Goal: Task Accomplishment & Management: Manage account settings

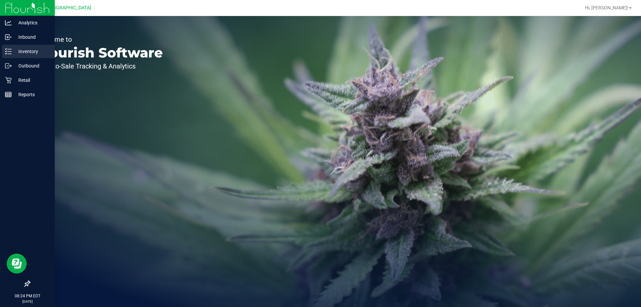
click at [25, 45] on div "Inventory" at bounding box center [28, 51] width 53 height 13
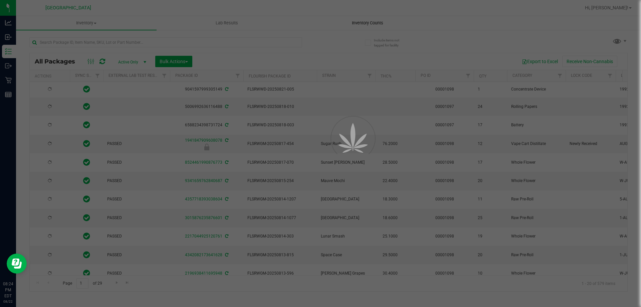
click at [344, 22] on div at bounding box center [320, 153] width 641 height 307
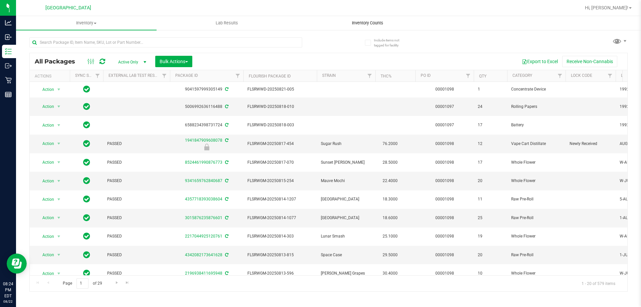
click at [351, 22] on span "Inventory Counts" at bounding box center [367, 23] width 49 height 6
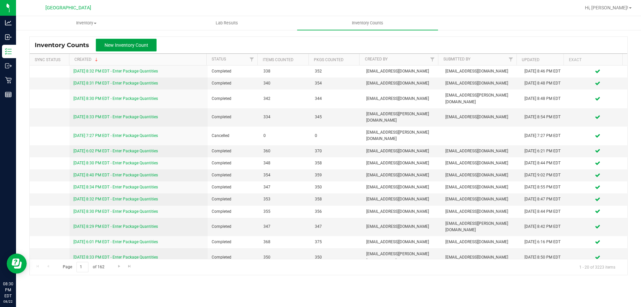
click at [151, 50] on button "New Inventory Count" at bounding box center [126, 45] width 61 height 13
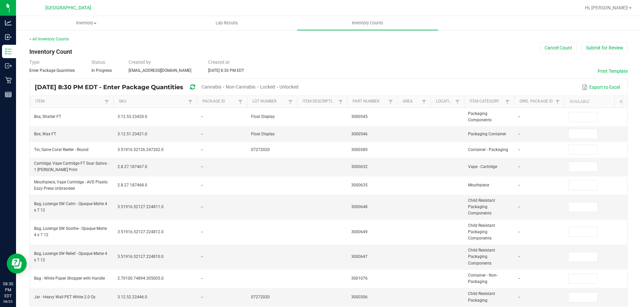
click at [299, 88] on span "Unlocked" at bounding box center [289, 86] width 19 height 5
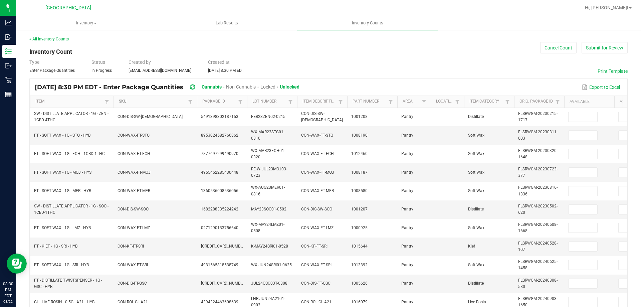
click at [125, 101] on link "SKU" at bounding box center [152, 101] width 67 height 5
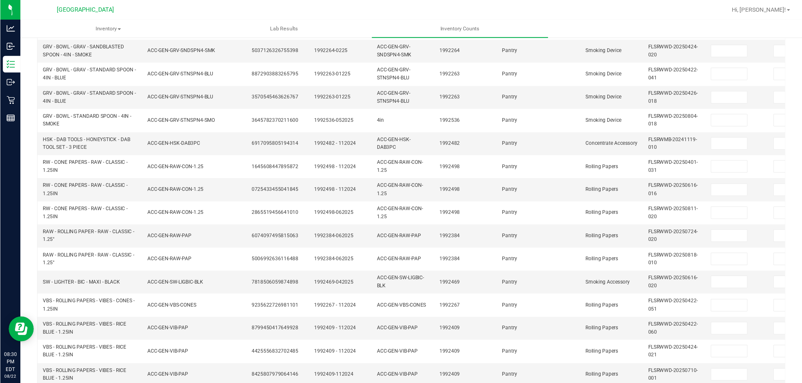
scroll to position [200, 0]
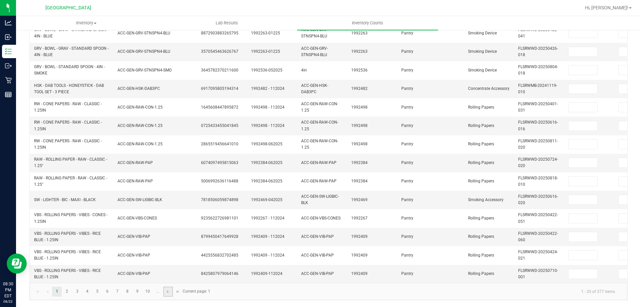
click at [170, 287] on link at bounding box center [168, 292] width 10 height 10
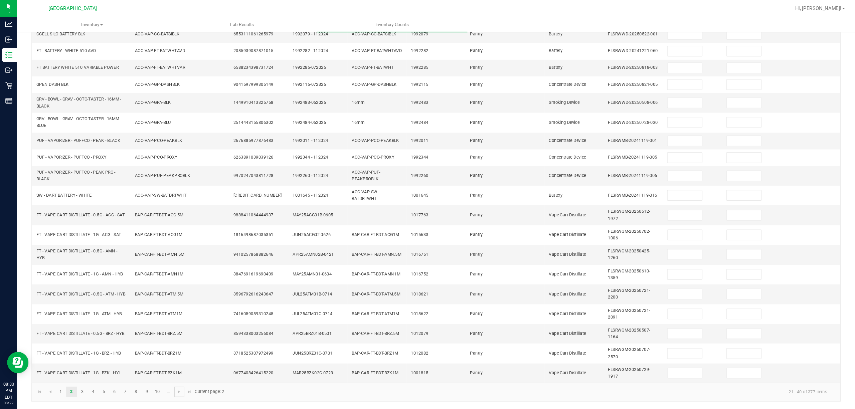
scroll to position [51, 0]
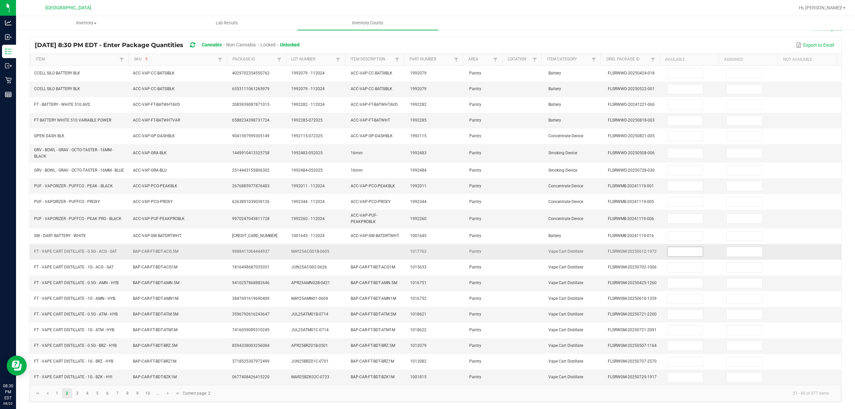
click at [641, 249] on input at bounding box center [685, 251] width 35 height 9
type input "6"
type input "1"
type input "9"
type input "7"
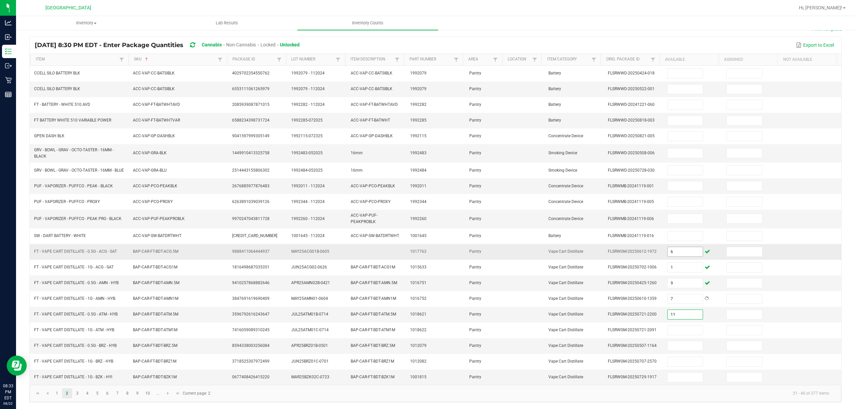
type input "11"
type input "7"
type input "4"
type input "12"
type input "10"
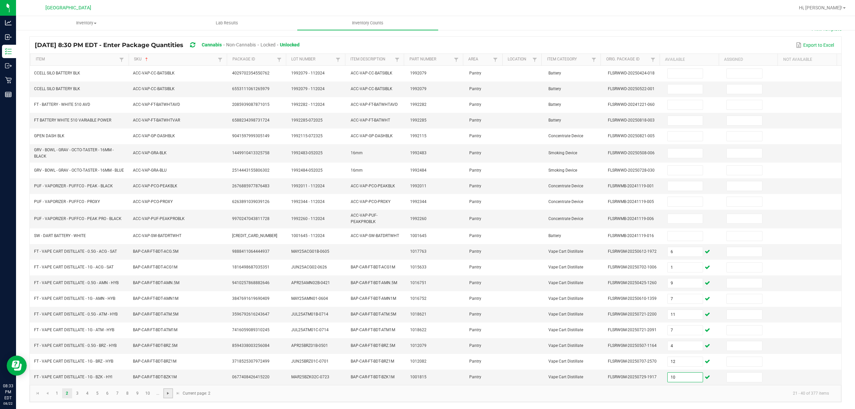
click at [168, 307] on span "Go to the next page" at bounding box center [167, 393] width 5 height 5
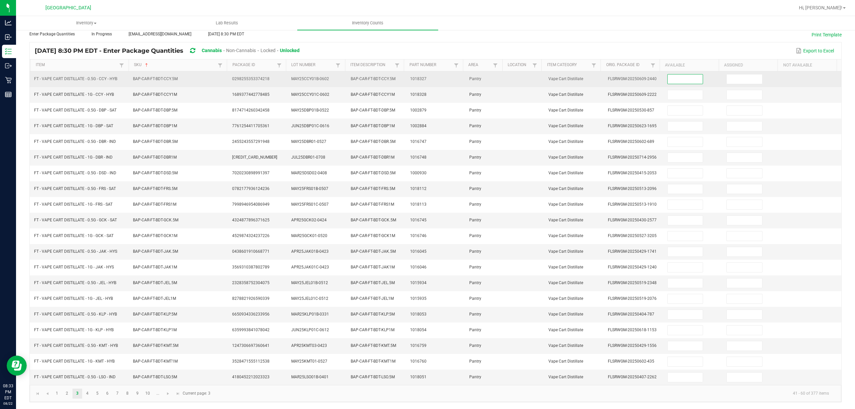
click at [641, 75] on input at bounding box center [685, 78] width 35 height 9
type input "9"
type input "1"
type input "8"
type input "10"
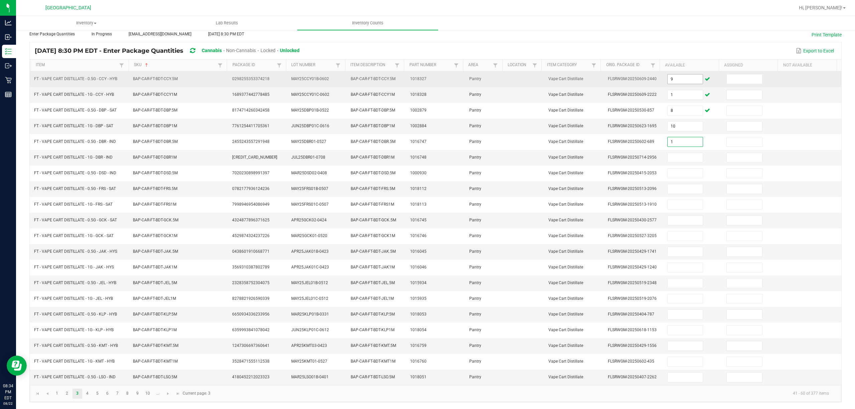
type input "1"
type input "8"
type input "12"
type input "8"
type input "10"
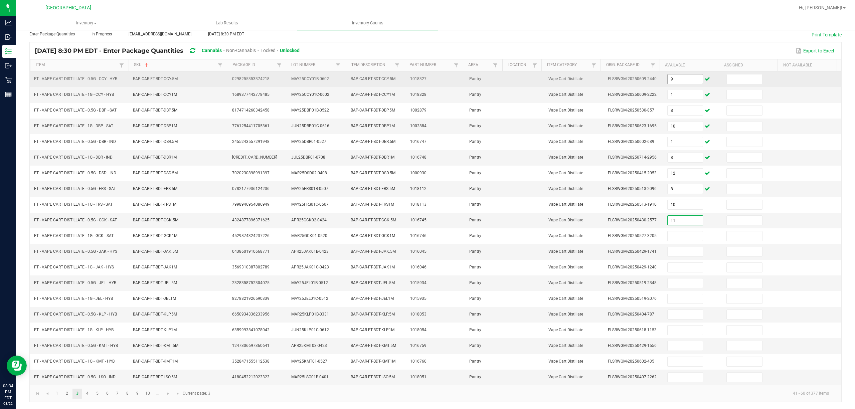
type input "11"
type input "5"
type input "7"
type input "11"
type input "10"
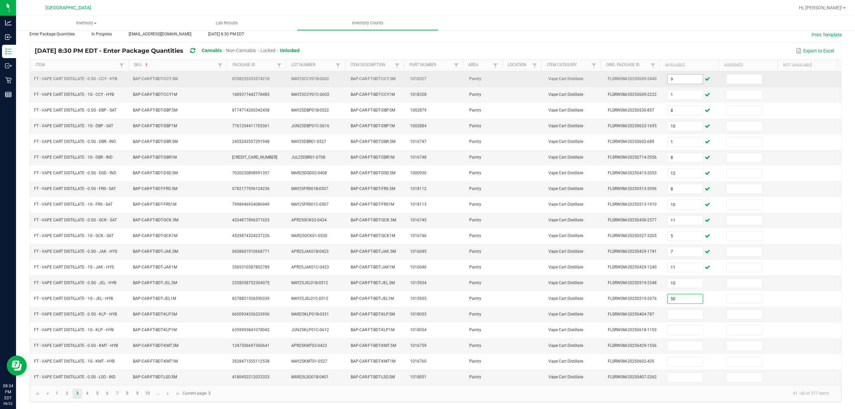
type input "50"
type input "1"
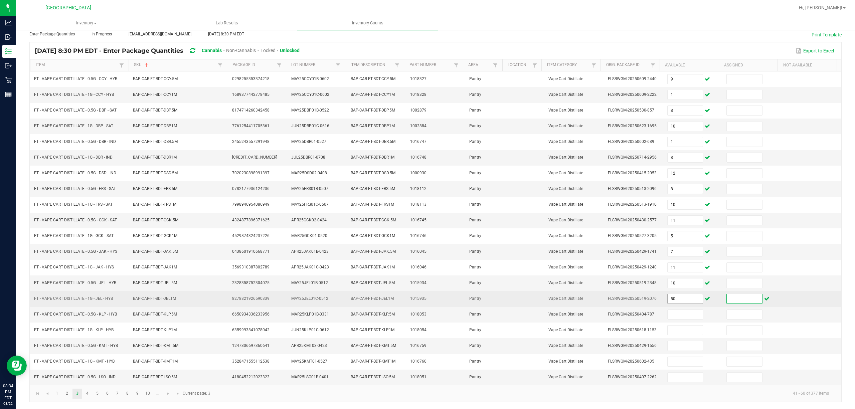
click at [641, 301] on input "50" at bounding box center [685, 298] width 35 height 9
type input "5"
type input "12"
type input "10"
type input "7"
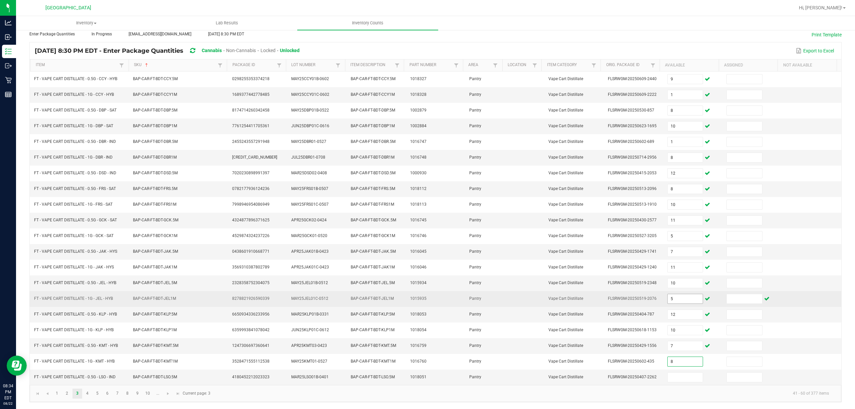
type input "8"
type input "9"
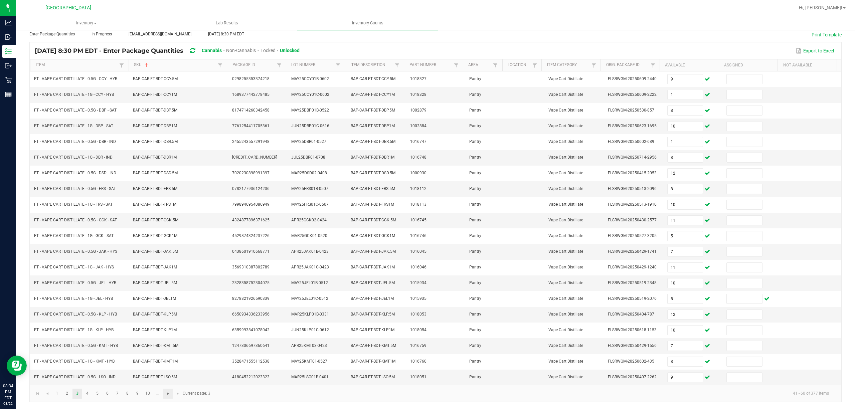
click at [169, 307] on span "Go to the next page" at bounding box center [167, 393] width 5 height 5
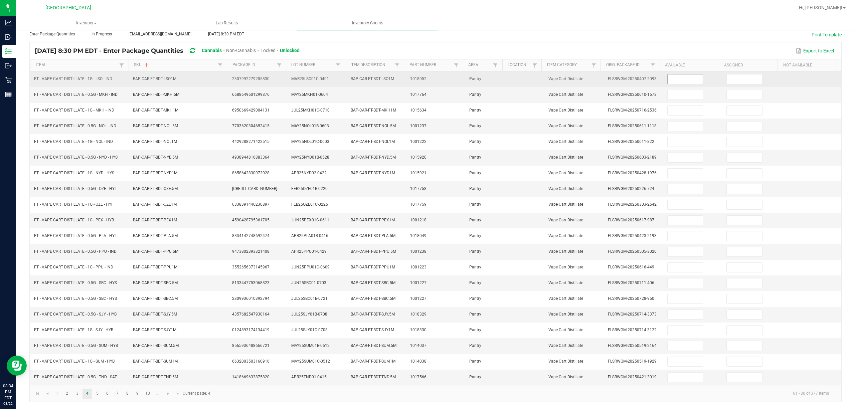
click at [641, 74] on input at bounding box center [685, 78] width 35 height 9
type input "3"
type input "9"
type input "7"
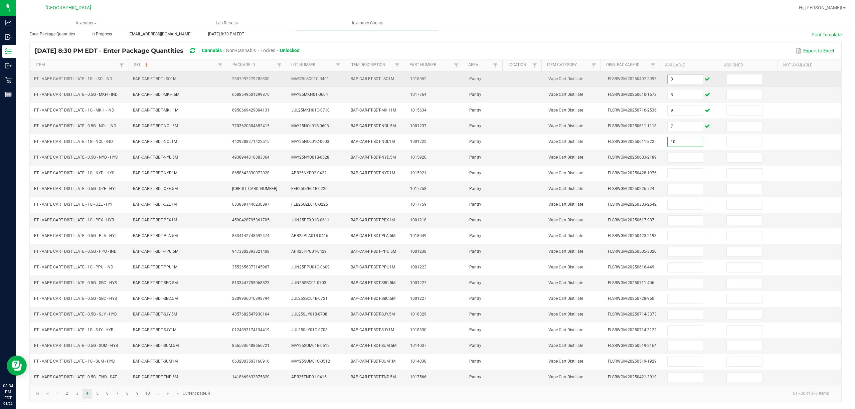
type input "10"
type input "3"
type input "12"
type input "8"
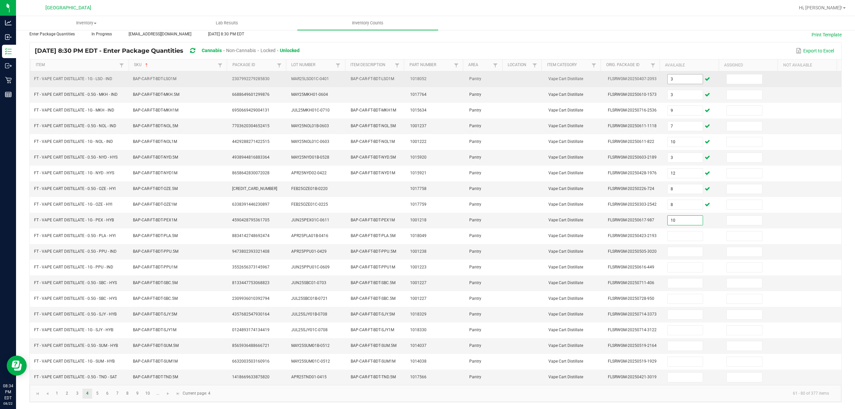
type input "10"
type input "1"
type input "8"
type input "1"
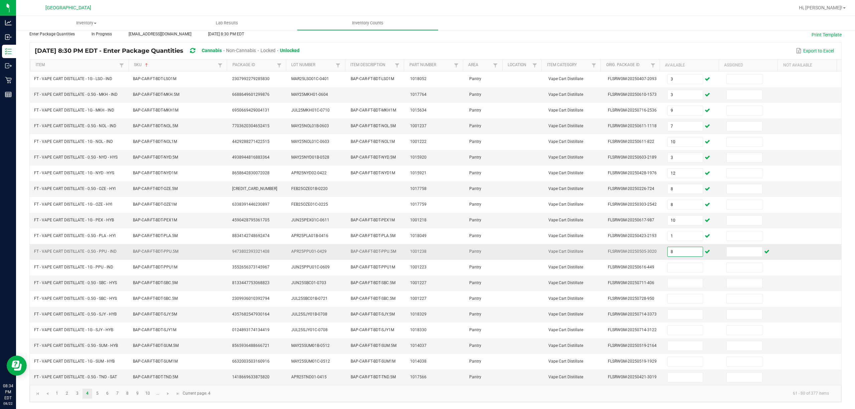
click at [641, 250] on input "8" at bounding box center [685, 251] width 35 height 9
type input "9"
type input "8"
type input "10"
type input "1"
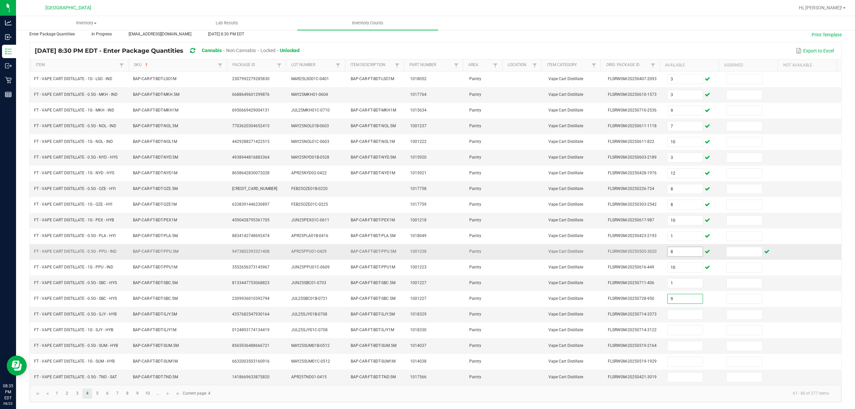
type input "9"
type input "11"
type input "3"
type input "1"
type input "4"
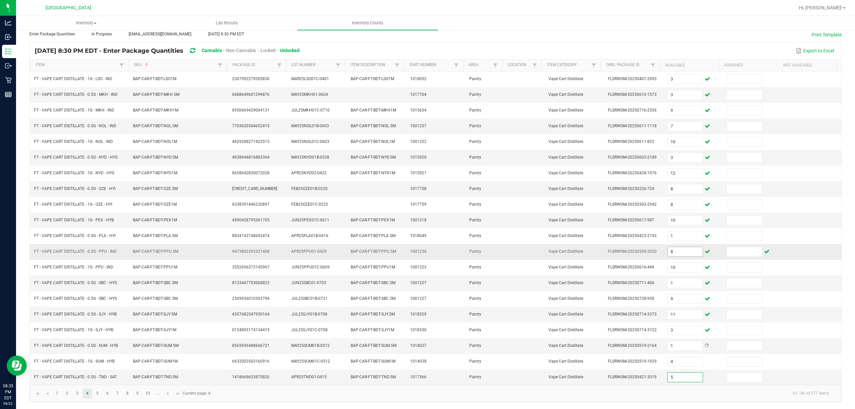
type input "5"
click at [165, 307] on link at bounding box center [168, 394] width 10 height 10
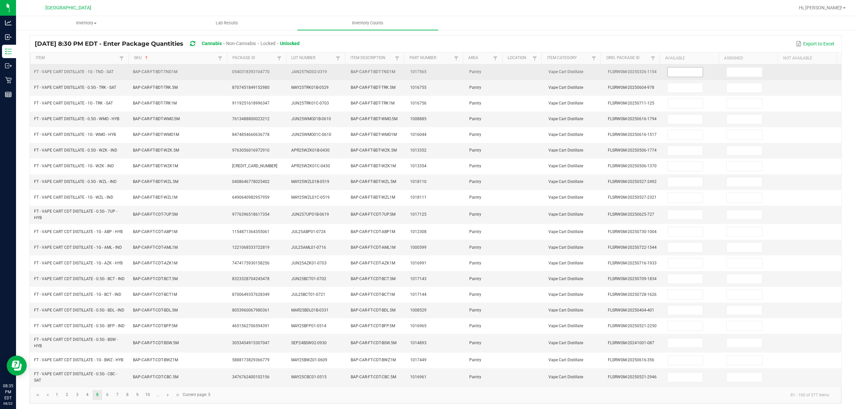
click at [641, 71] on input at bounding box center [685, 71] width 35 height 9
type input "7"
type input "11"
type input "12"
type input "8"
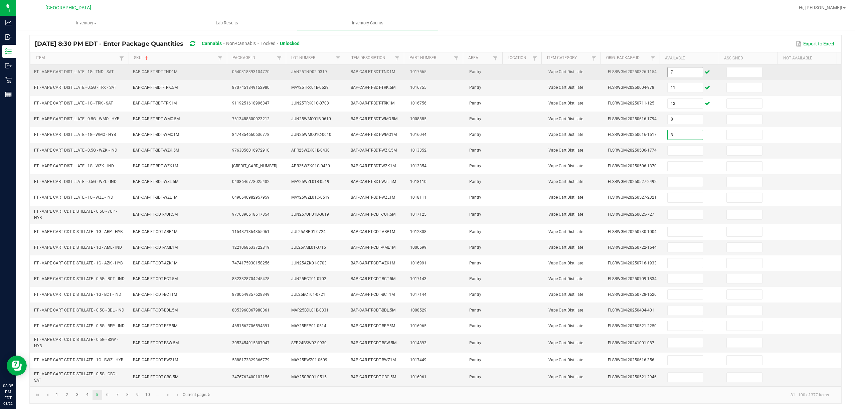
type input "3"
type input "7"
type input "9"
type input "6"
type input "8"
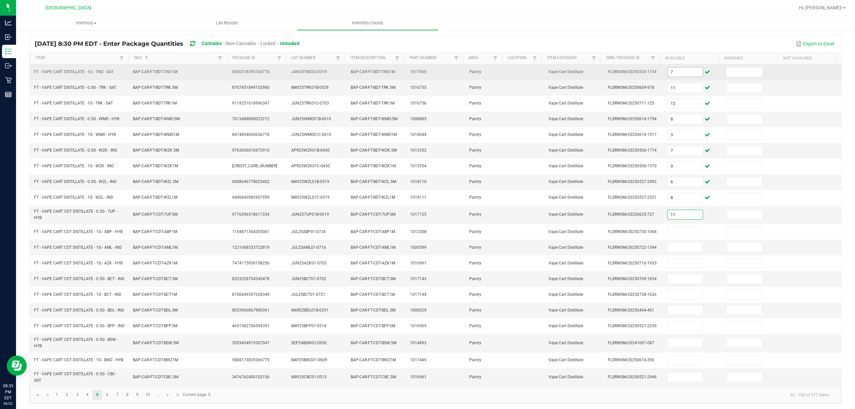
type input "11"
type input "3"
type input "4"
type input "1"
type input "4"
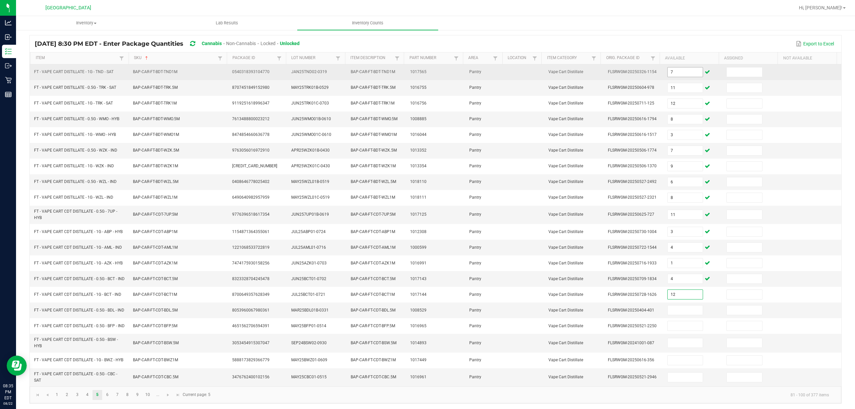
type input "12"
type input "9"
type input "10"
type input "3"
type input "7"
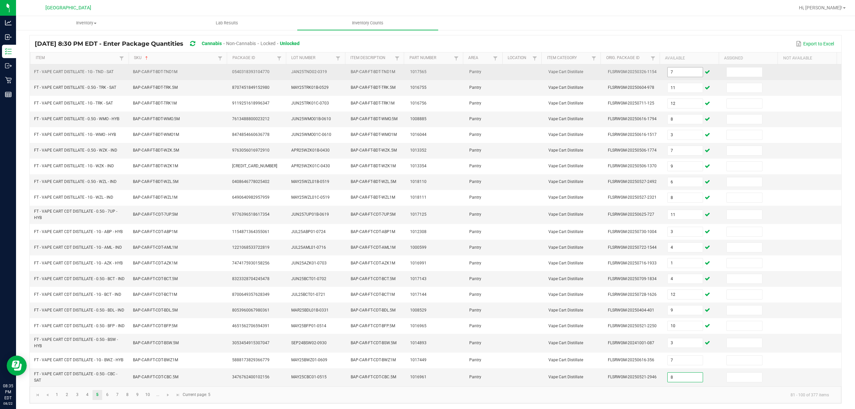
type input "8"
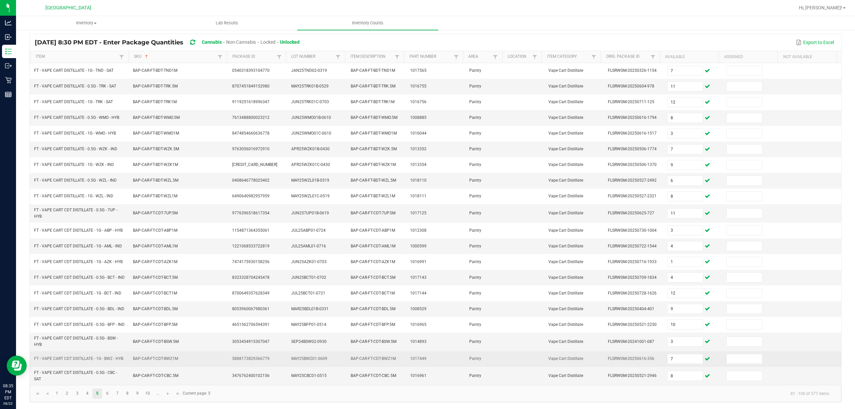
scroll to position [59, 0]
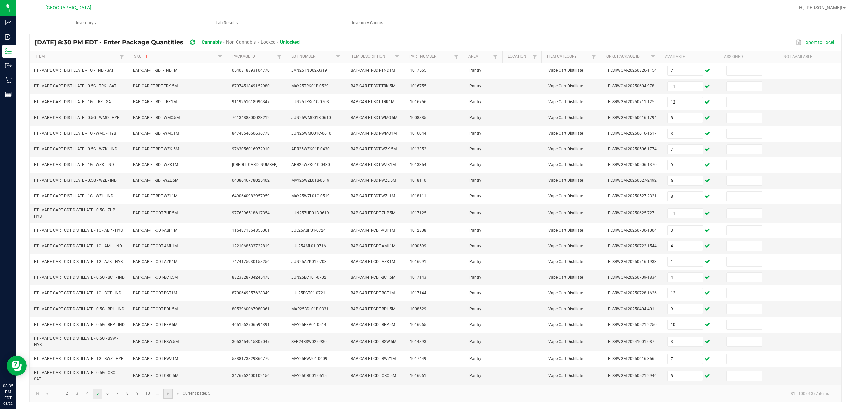
click at [169, 307] on link at bounding box center [168, 394] width 10 height 10
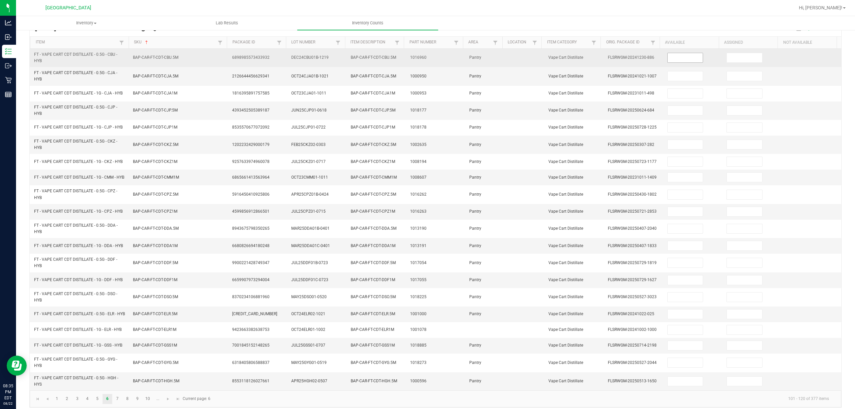
click at [641, 59] on input at bounding box center [685, 57] width 35 height 9
type input "5"
type input "12"
type input "5"
type input "10"
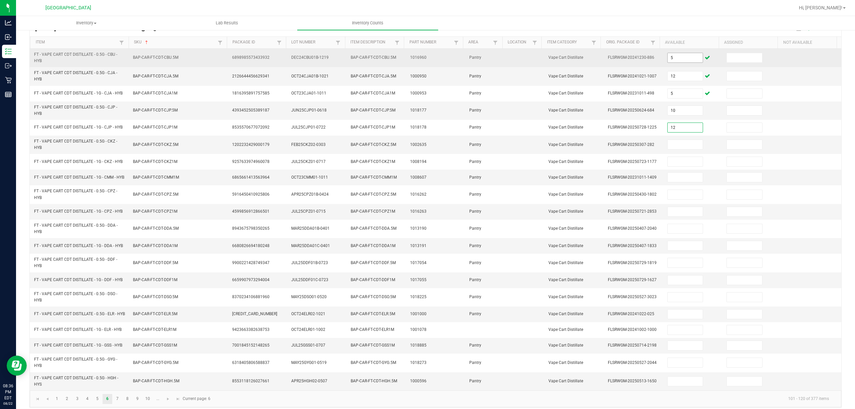
type input "12"
type input "9"
type input "8"
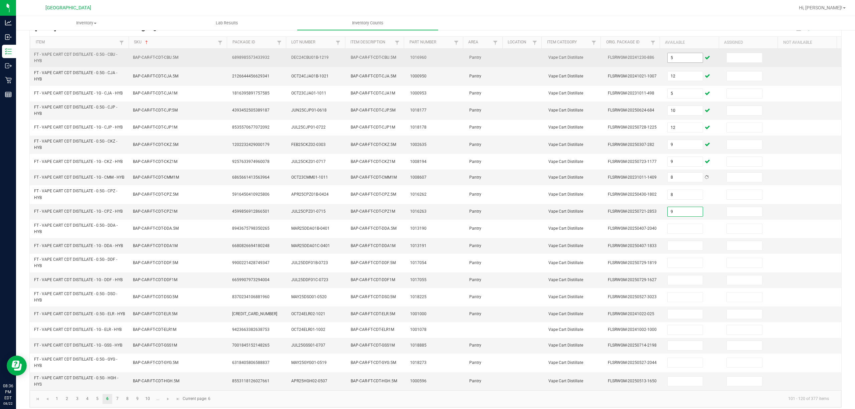
type input "9"
type input "6"
type input "1"
type input "11"
type input "12"
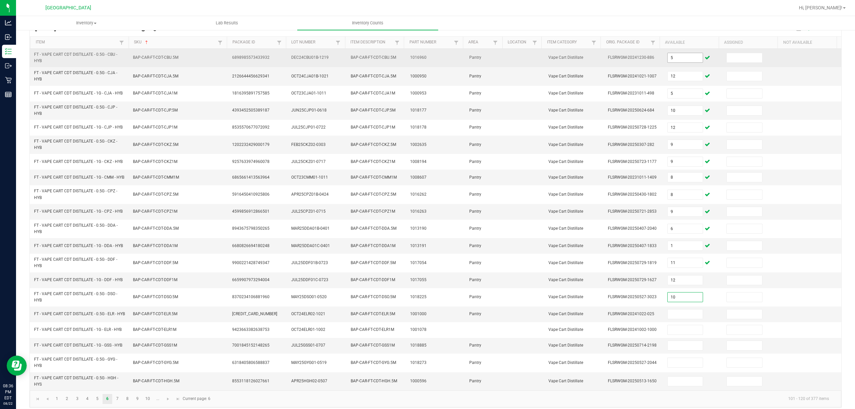
type input "10"
type input "12"
type input "5"
type input "11"
type input "12"
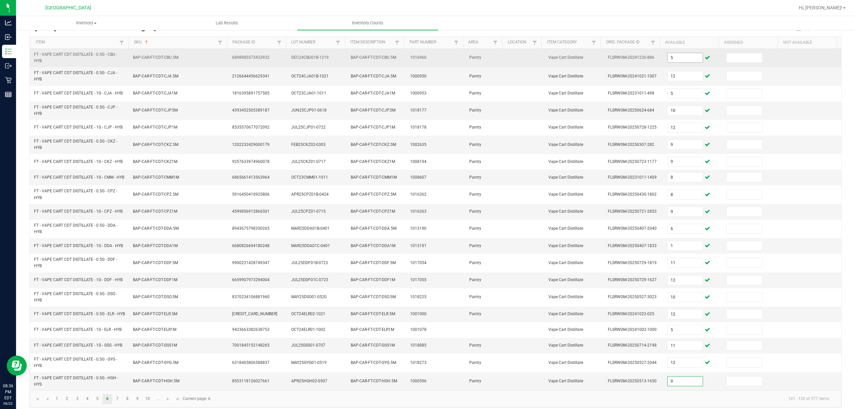
type input "9"
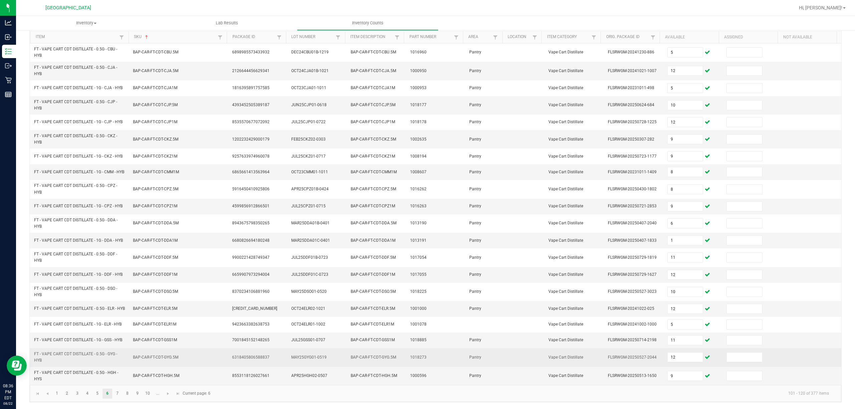
scroll to position [75, 0]
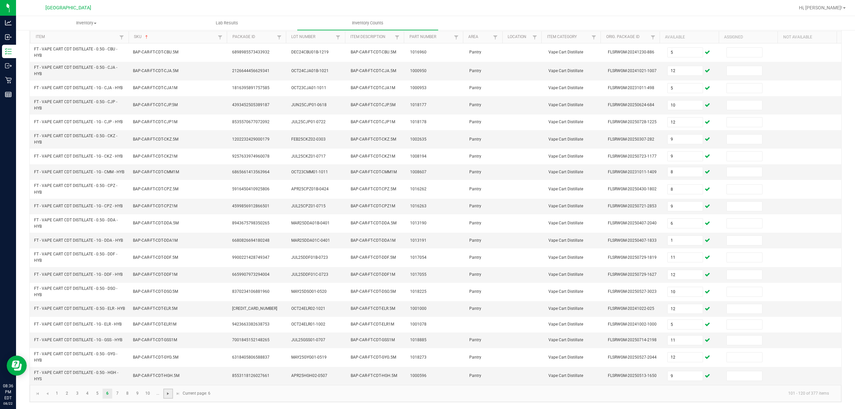
click at [168, 307] on span "Go to the next page" at bounding box center [167, 393] width 5 height 5
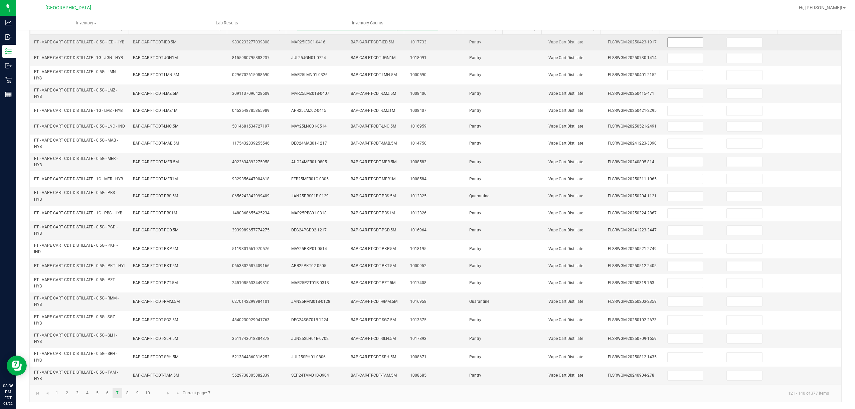
click at [641, 44] on input at bounding box center [685, 42] width 35 height 9
type input "2"
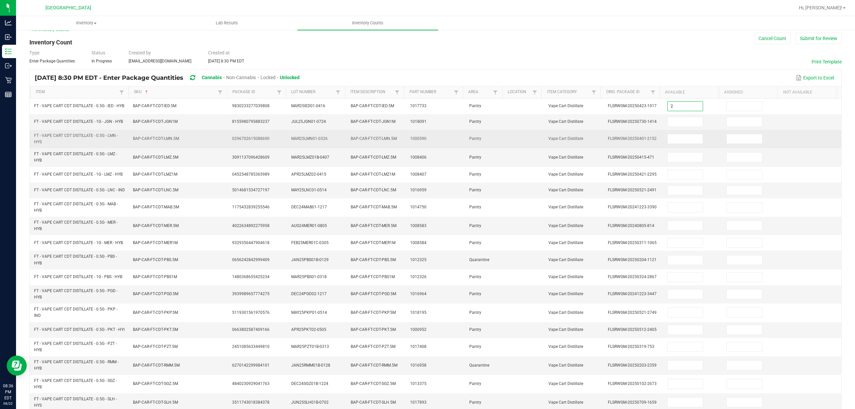
scroll to position [0, 0]
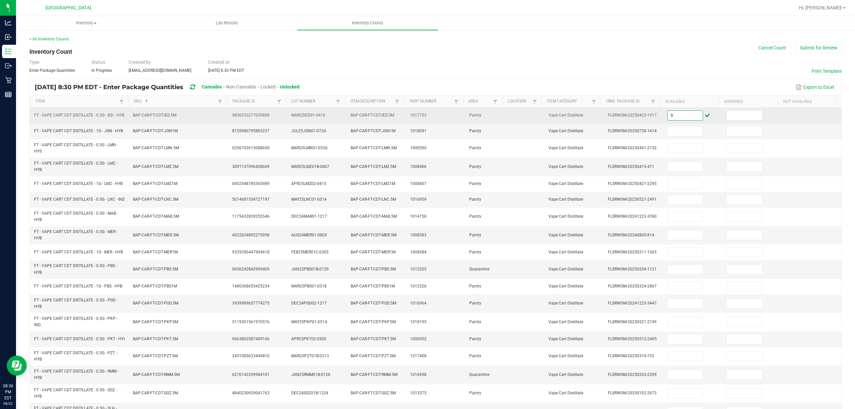
type input "9"
type input "8"
type input "1"
type input "8"
type input "9"
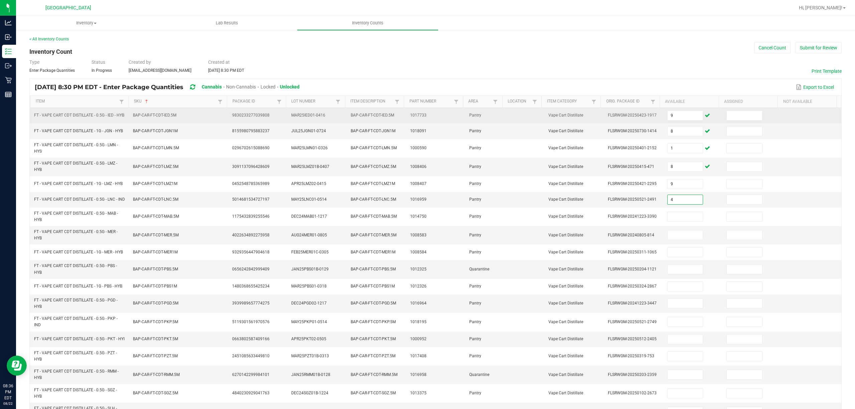
type input "4"
type input "9"
type input "5"
type input "6"
type input "12"
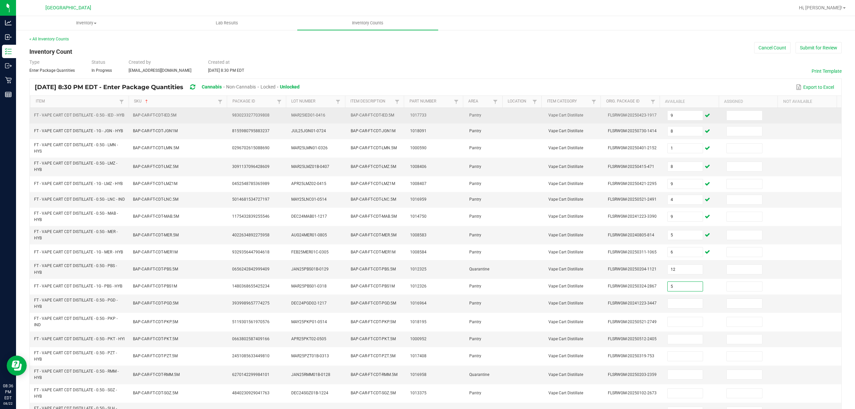
type input "5"
type input "2"
type input "12"
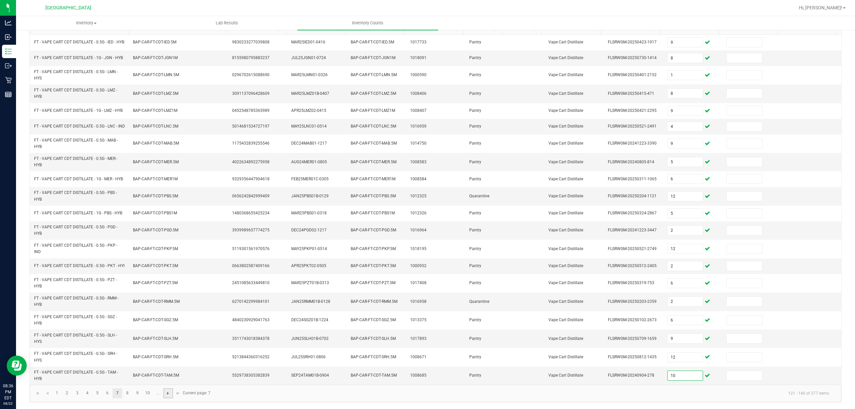
click at [166, 307] on span "Go to the next page" at bounding box center [167, 393] width 5 height 5
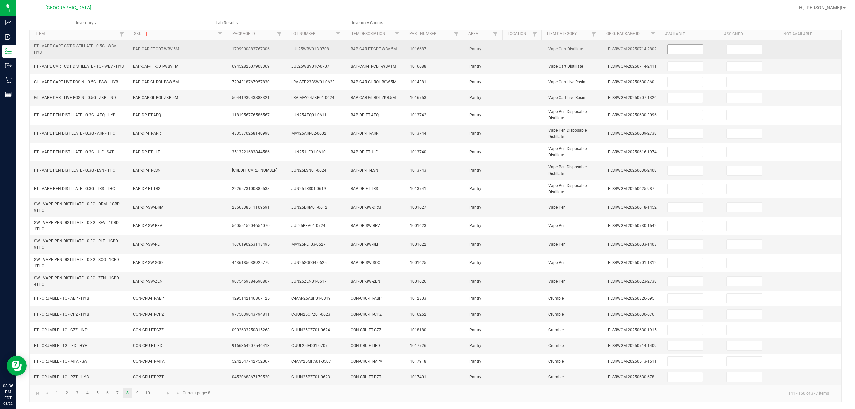
click at [641, 46] on input at bounding box center [685, 49] width 35 height 9
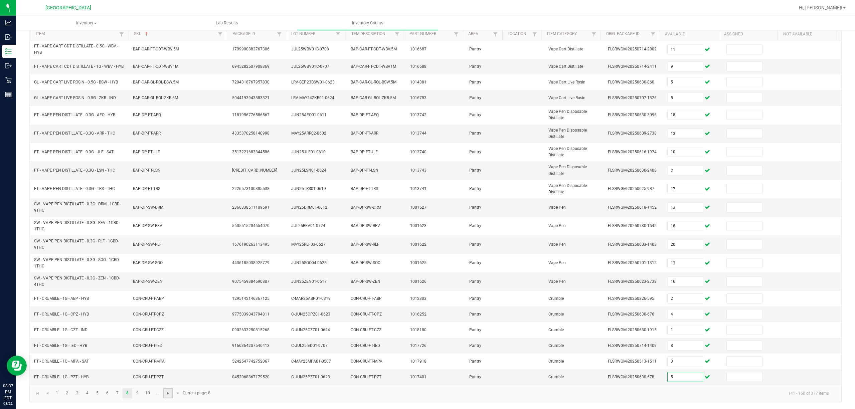
click at [167, 307] on span "Go to the next page" at bounding box center [167, 393] width 5 height 5
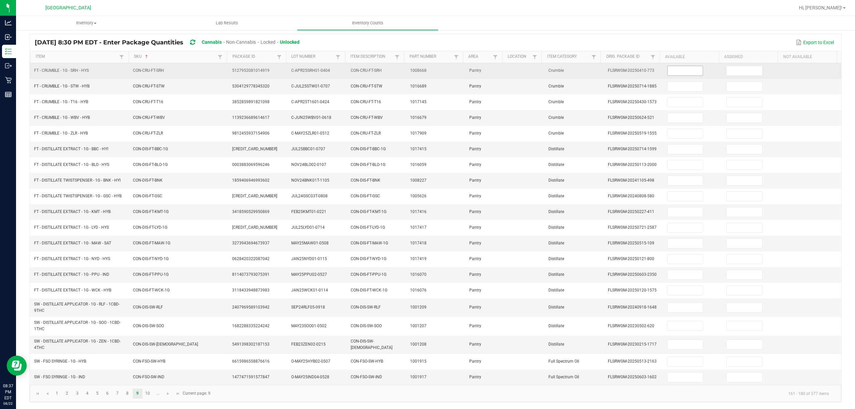
click at [641, 66] on input at bounding box center [685, 70] width 35 height 9
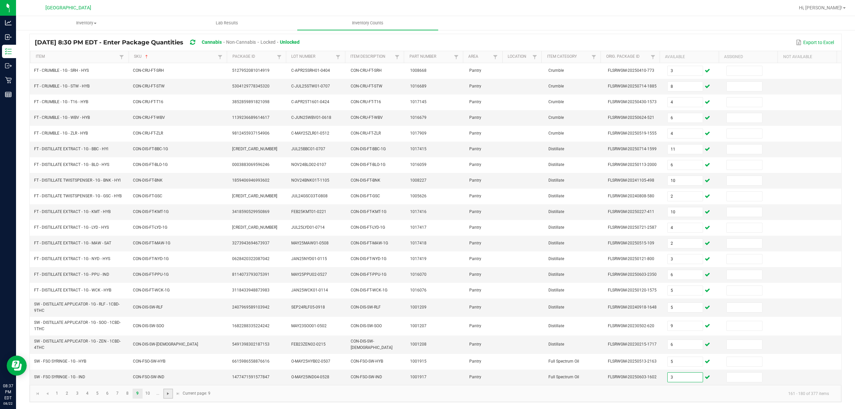
click at [170, 307] on span "Go to the next page" at bounding box center [167, 393] width 5 height 5
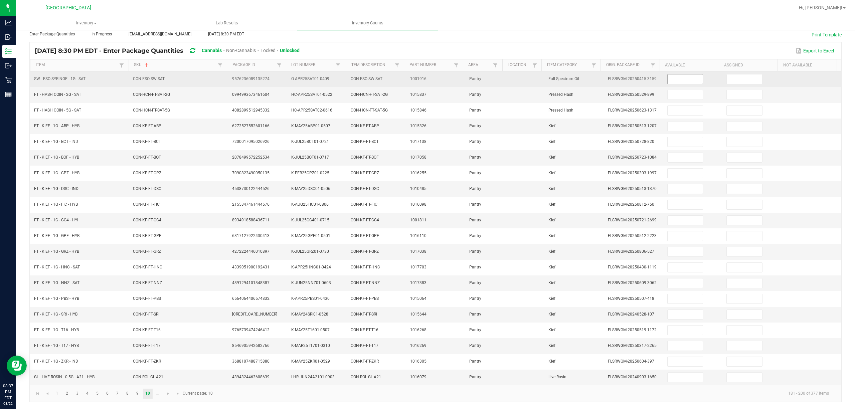
click at [641, 74] on input at bounding box center [685, 78] width 35 height 9
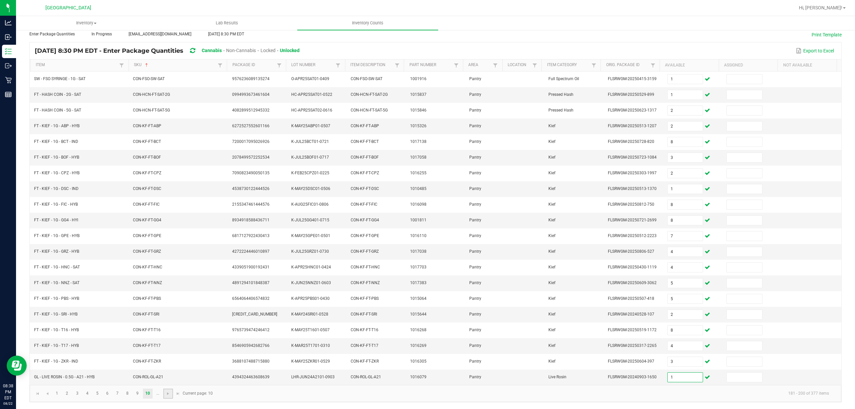
click at [172, 307] on link at bounding box center [168, 394] width 10 height 10
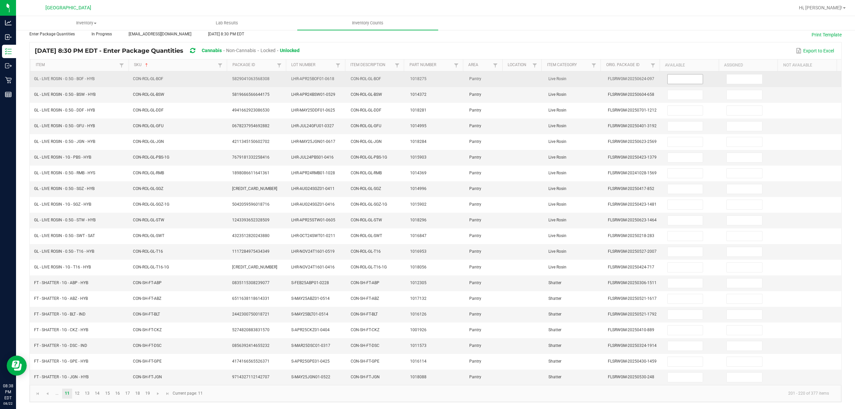
click at [641, 74] on input at bounding box center [685, 78] width 35 height 9
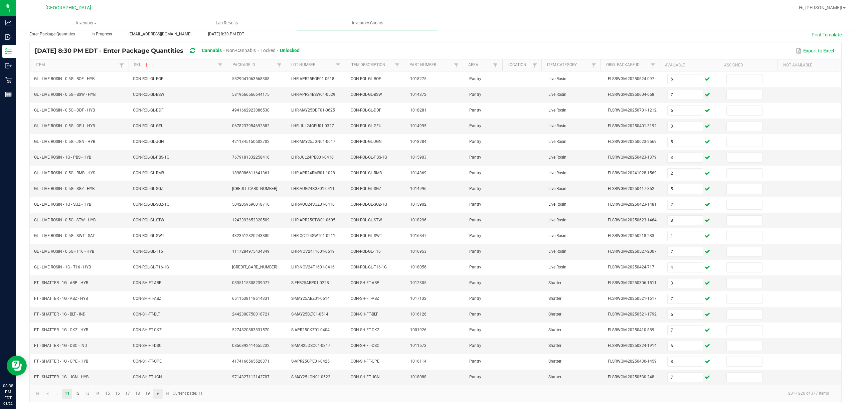
click at [158, 307] on span "Go to the next page" at bounding box center [157, 393] width 5 height 5
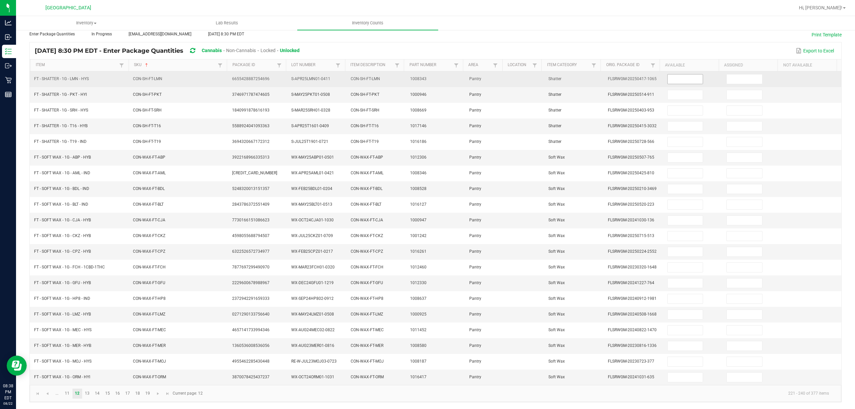
click at [641, 74] on input at bounding box center [685, 78] width 35 height 9
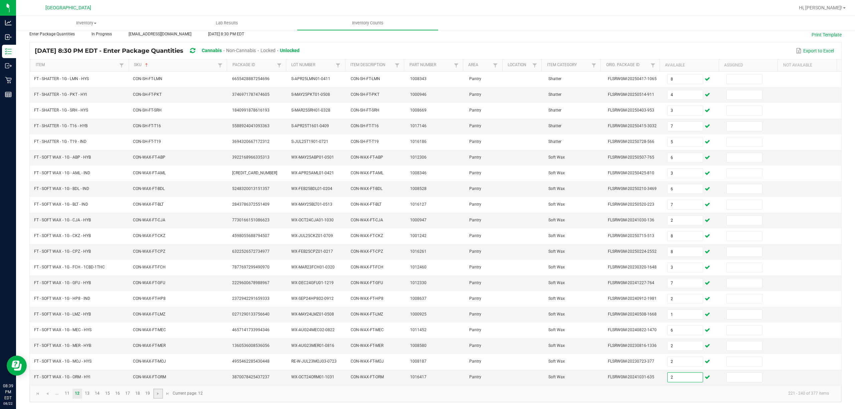
click at [156, 307] on link at bounding box center [158, 394] width 10 height 10
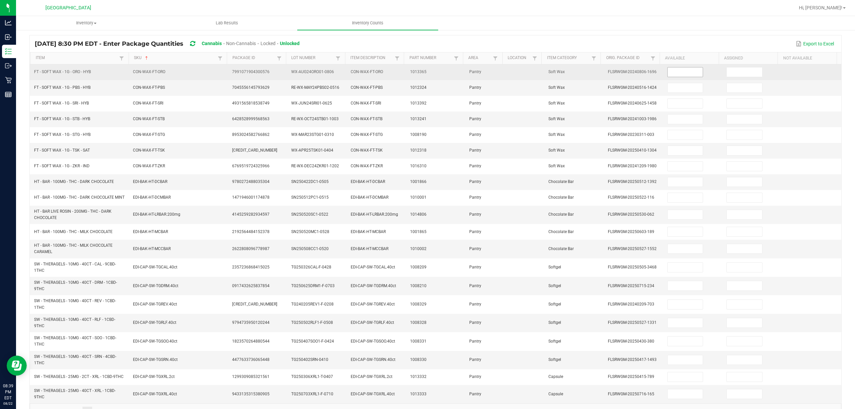
click at [641, 72] on input at bounding box center [685, 71] width 35 height 9
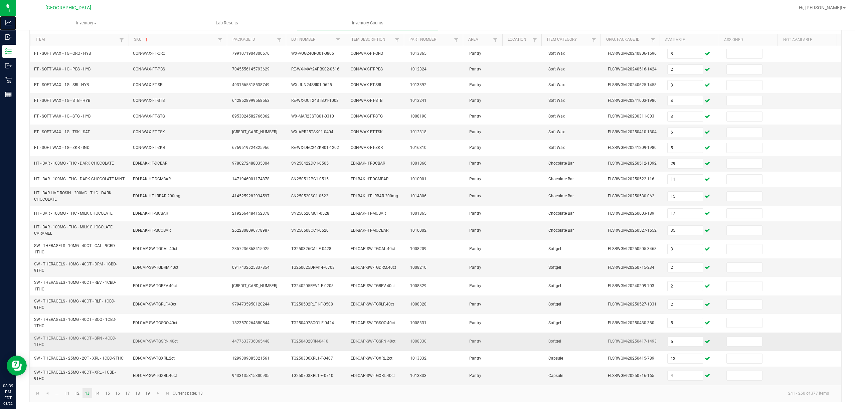
scroll to position [72, 0]
click at [160, 307] on span "Go to the next page" at bounding box center [157, 393] width 5 height 5
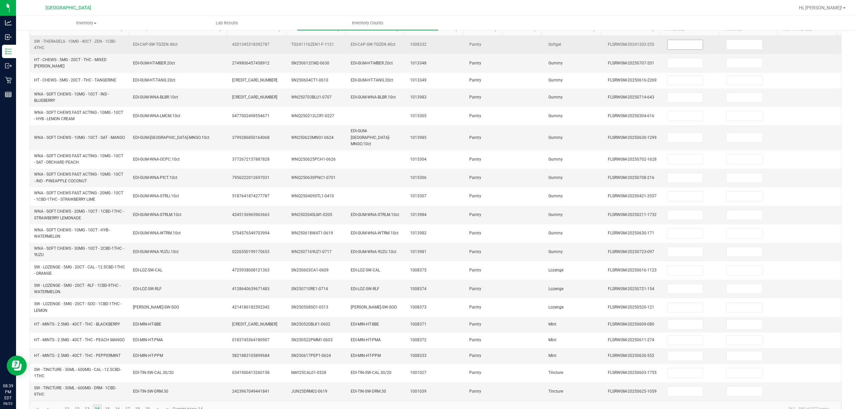
click at [641, 42] on input at bounding box center [685, 44] width 35 height 9
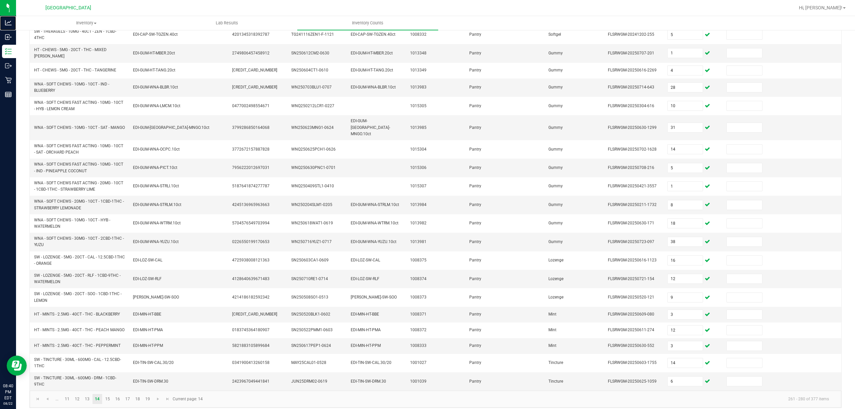
scroll to position [85, 0]
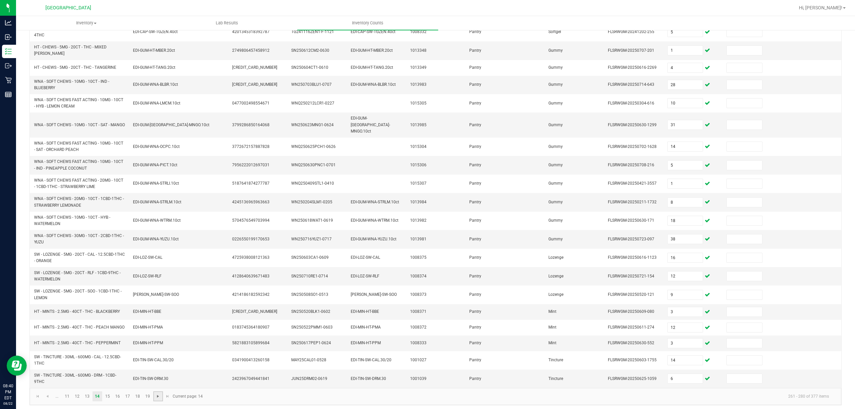
click at [158, 307] on span "Go to the next page" at bounding box center [157, 396] width 5 height 5
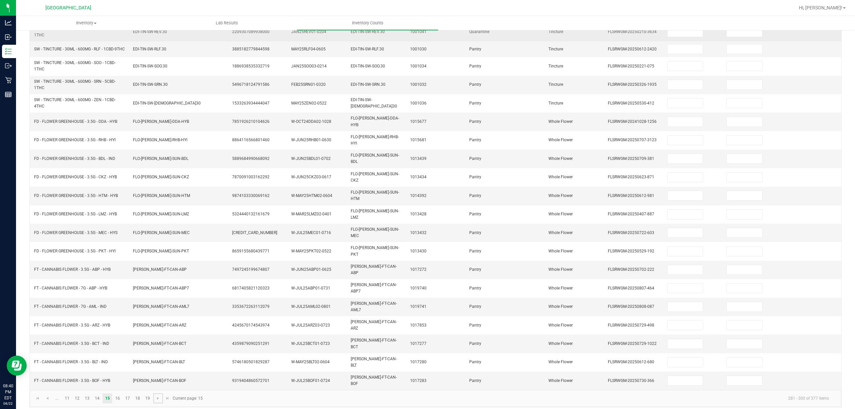
scroll to position [56, 0]
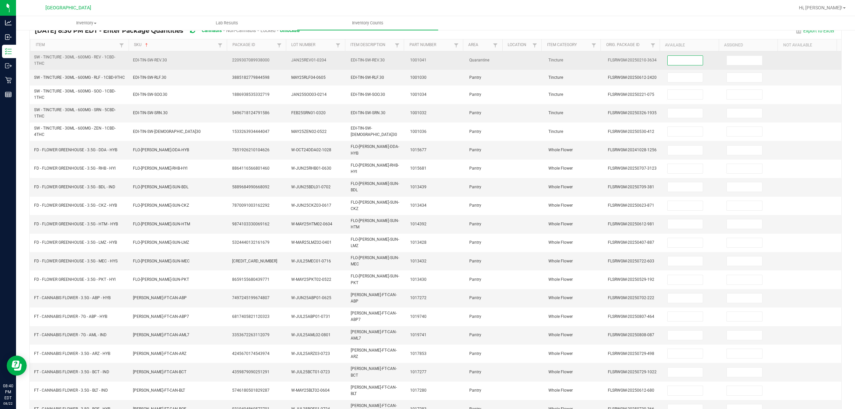
click at [641, 62] on input at bounding box center [685, 60] width 35 height 9
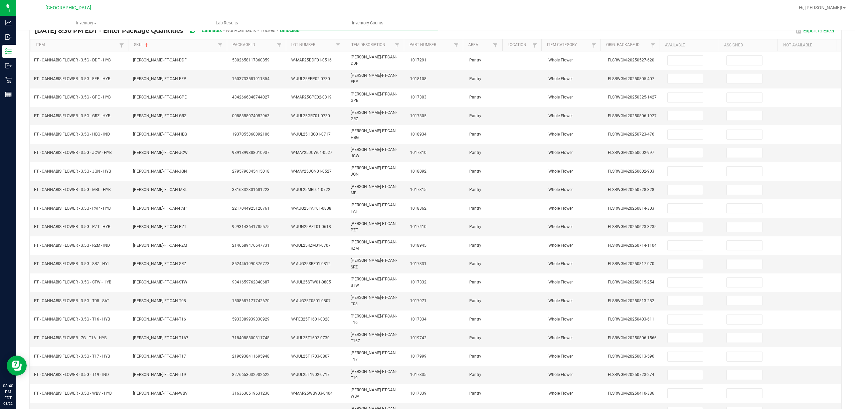
scroll to position [43, 0]
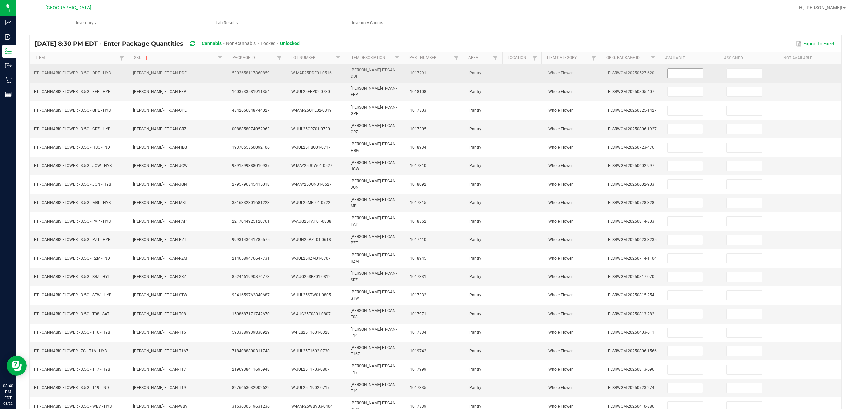
click at [641, 72] on input at bounding box center [685, 73] width 35 height 9
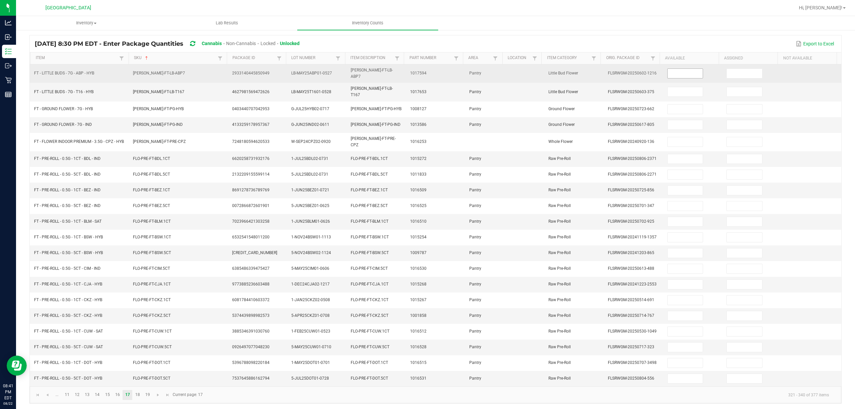
click at [641, 72] on input at bounding box center [685, 73] width 35 height 9
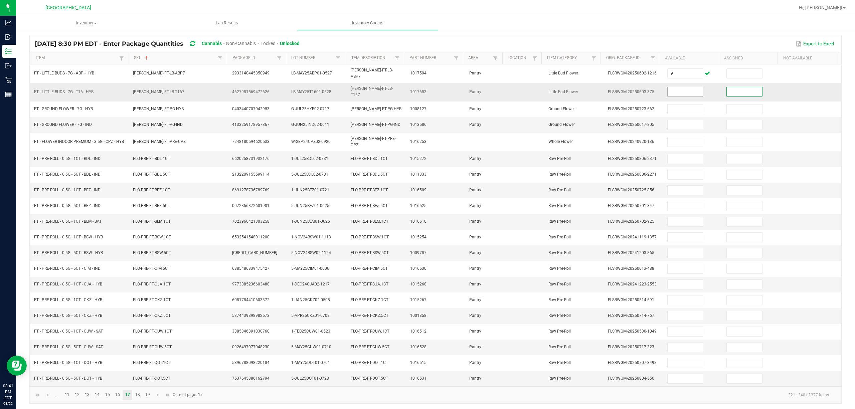
click at [641, 90] on input at bounding box center [685, 91] width 35 height 9
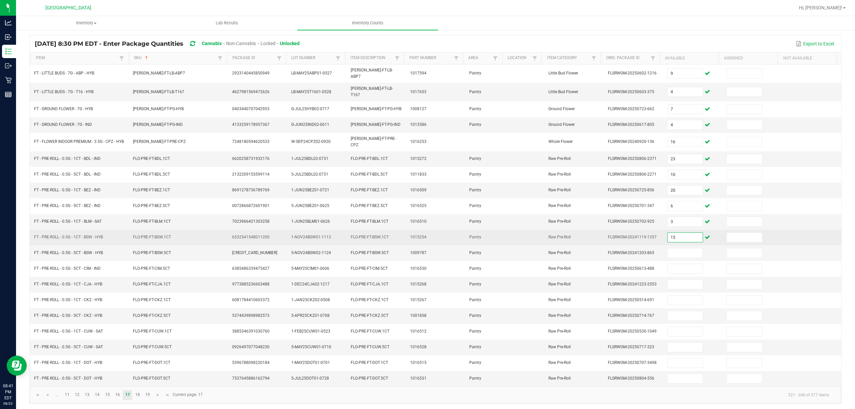
click at [641, 240] on input "15" at bounding box center [685, 237] width 35 height 9
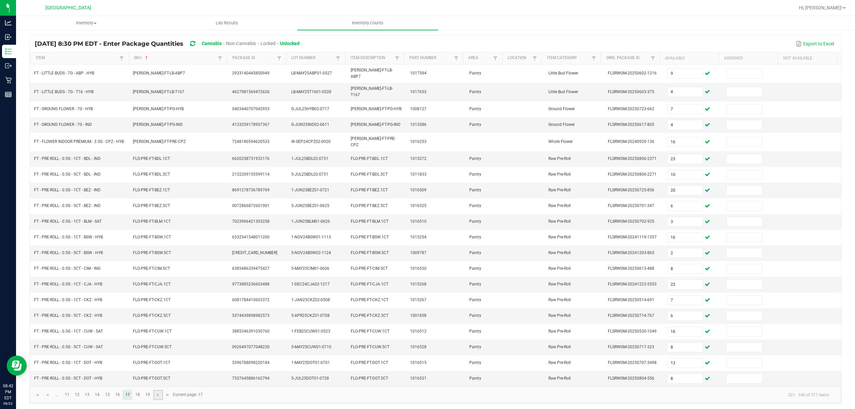
click at [162, 307] on link at bounding box center [158, 395] width 10 height 10
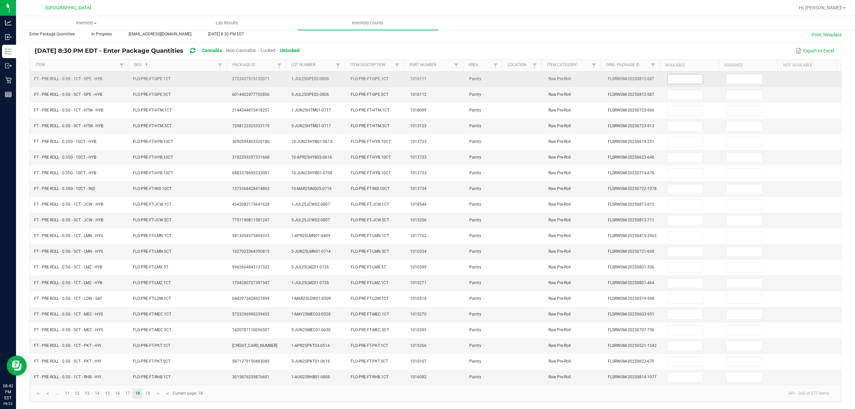
click at [641, 74] on input at bounding box center [685, 78] width 35 height 9
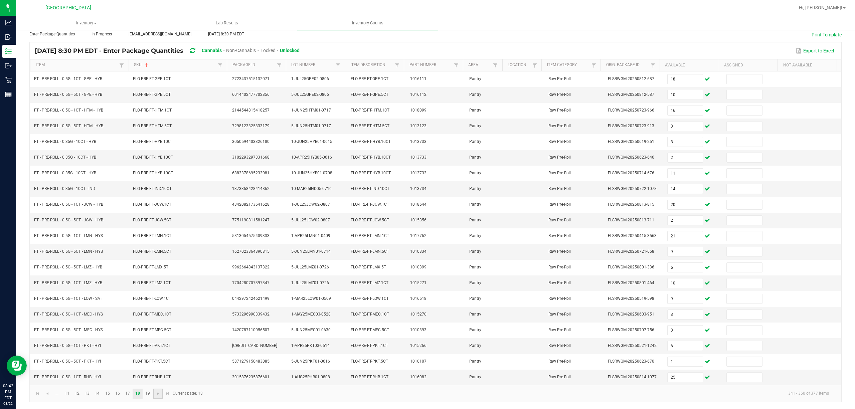
click at [160, 307] on link at bounding box center [158, 394] width 10 height 10
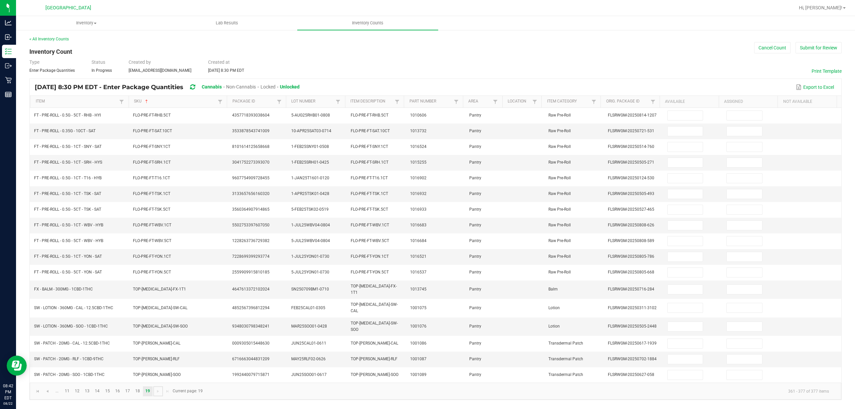
scroll to position [0, 0]
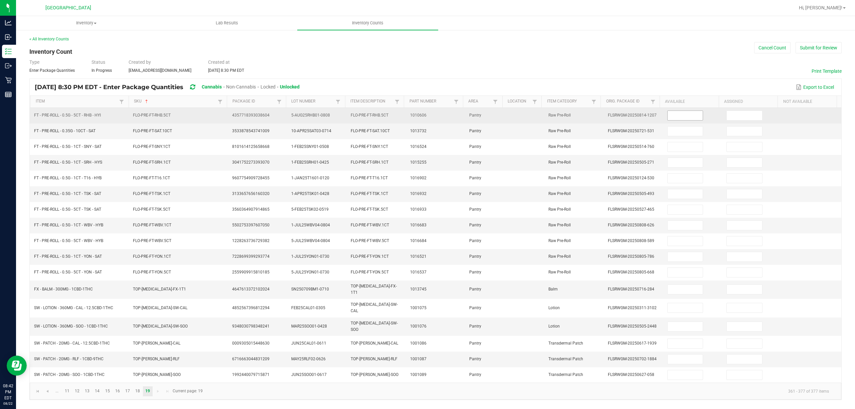
click at [641, 120] on input at bounding box center [685, 115] width 35 height 9
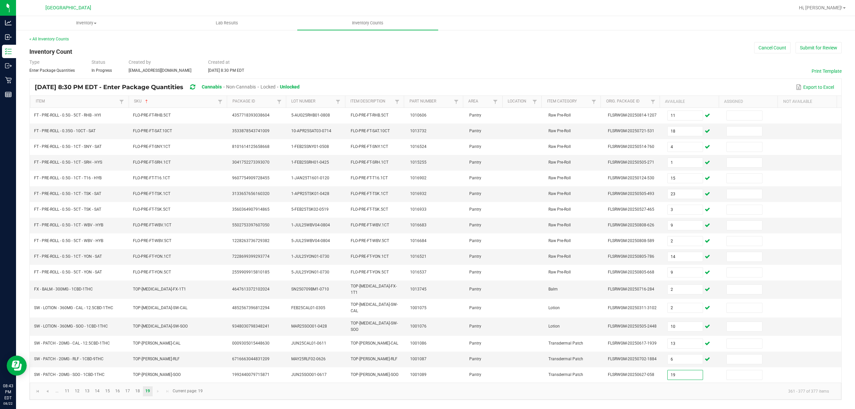
click at [445, 87] on div "Export to Excel" at bounding box center [571, 87] width 532 height 11
click at [641, 51] on button "Submit for Review" at bounding box center [819, 47] width 46 height 11
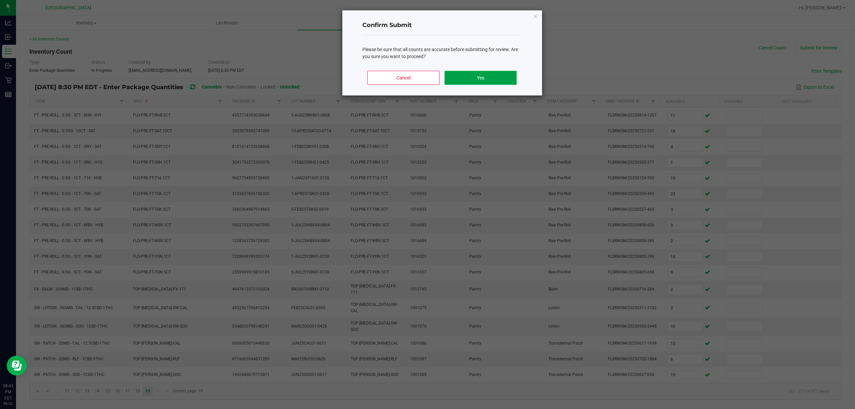
click at [486, 80] on button "Yes" at bounding box center [481, 78] width 72 height 14
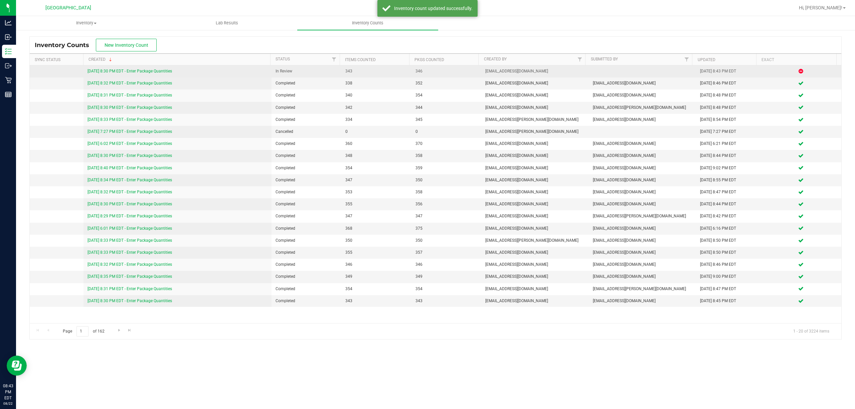
click at [149, 69] on link "[DATE] 8:30 PM EDT - Enter Package Quantities" at bounding box center [130, 71] width 85 height 5
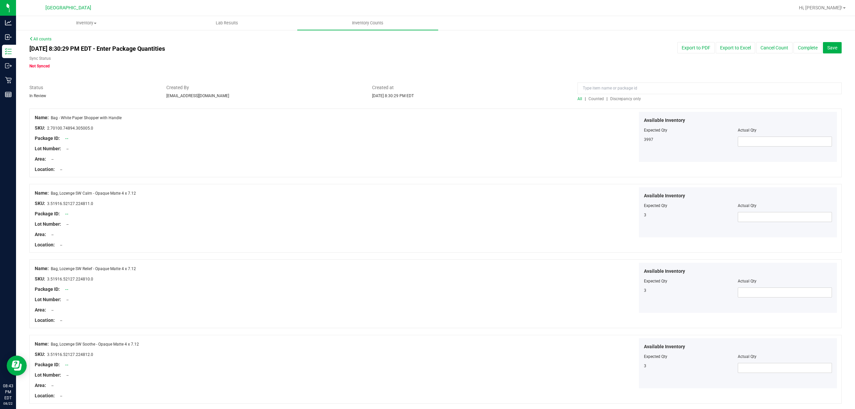
click at [629, 100] on span "Discrepancy only" at bounding box center [625, 99] width 31 height 5
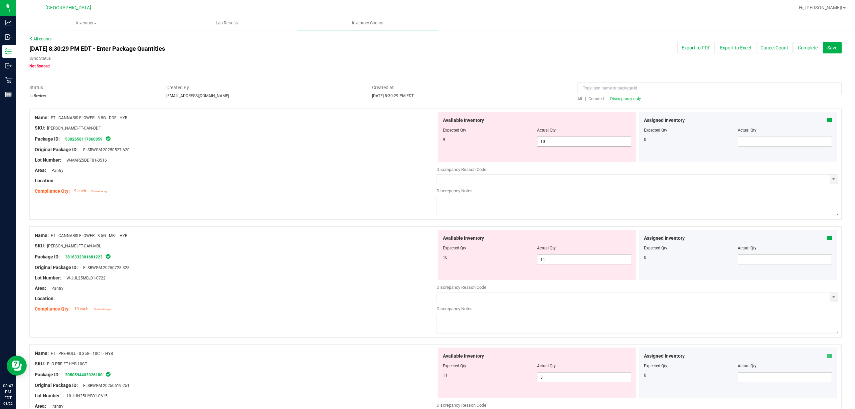
click at [599, 140] on span "10 10" at bounding box center [584, 142] width 94 height 10
click at [585, 257] on div "Available Inventory Expected Qty Actual Qty 10 11 11" at bounding box center [537, 255] width 198 height 50
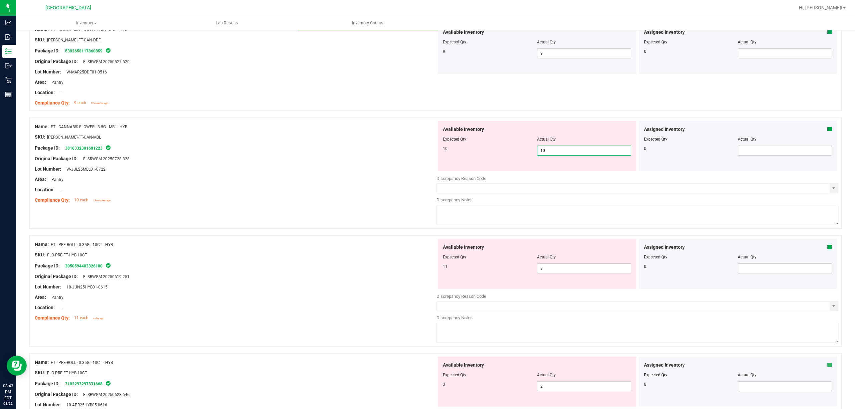
scroll to position [89, 0]
click at [584, 270] on div "Available Inventory Expected Qty Actual Qty 11 3 3" at bounding box center [638, 291] width 402 height 106
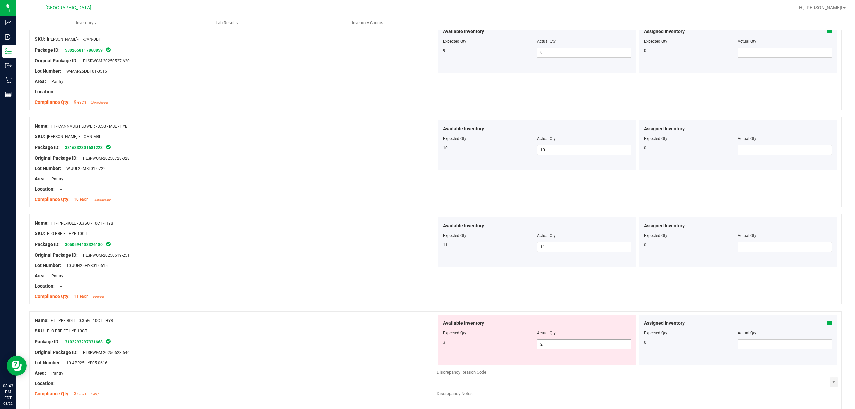
click at [590, 307] on span "2 2" at bounding box center [584, 344] width 94 height 10
click at [504, 307] on div "Name: FT - PRE-ROLL - 0.35G - 10CT - HYB SKU: FLO-PRE-FT-HYB.10CT Package ID: 3…" at bounding box center [435, 366] width 812 height 111
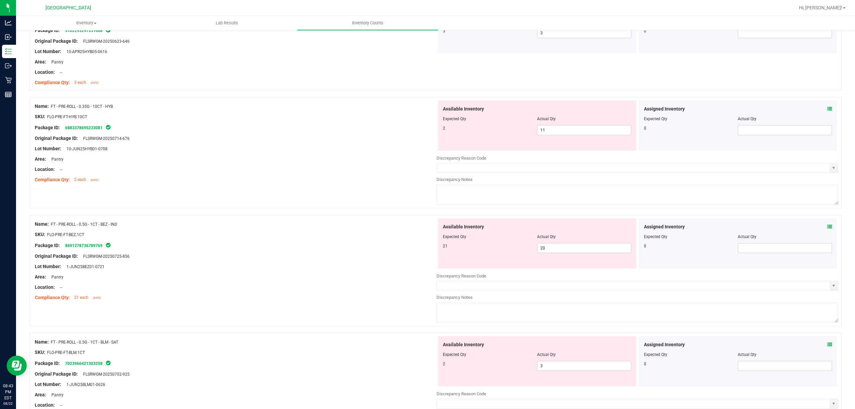
scroll to position [401, 0]
click at [613, 126] on span "11 11" at bounding box center [584, 130] width 94 height 10
click at [588, 251] on div "Available Inventory Expected Qty Actual Qty 21 20 20" at bounding box center [638, 271] width 402 height 106
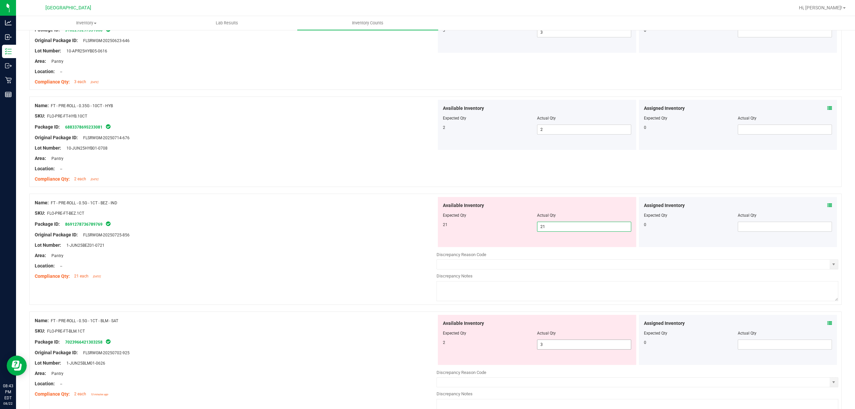
click at [587, 307] on div "Available Inventory Expected Qty Actual Qty 2 3 3" at bounding box center [537, 340] width 198 height 50
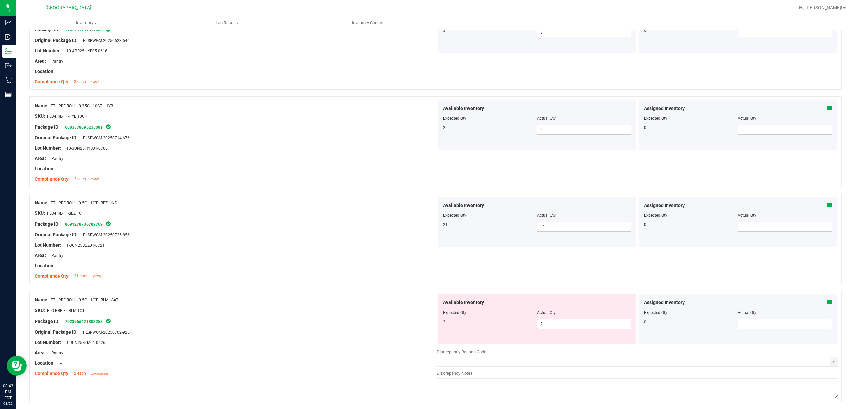
click at [358, 305] on div at bounding box center [236, 305] width 402 height 3
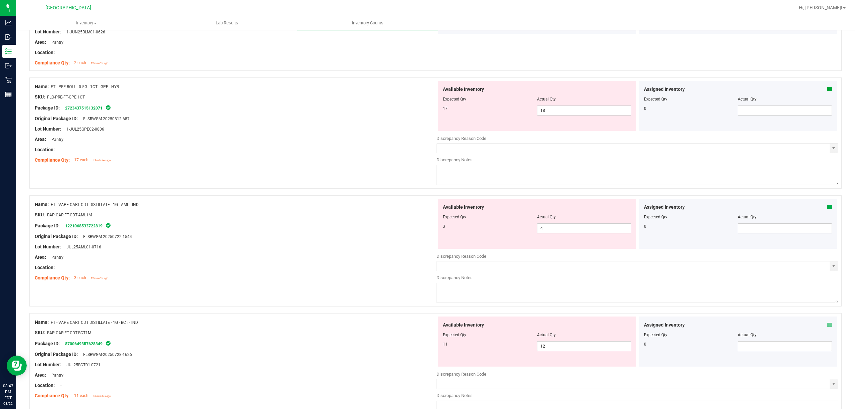
scroll to position [713, 0]
click at [603, 114] on span "18 18" at bounding box center [584, 110] width 94 height 10
click at [605, 228] on div "Available Inventory Expected Qty Actual Qty 3 4 4" at bounding box center [537, 223] width 198 height 50
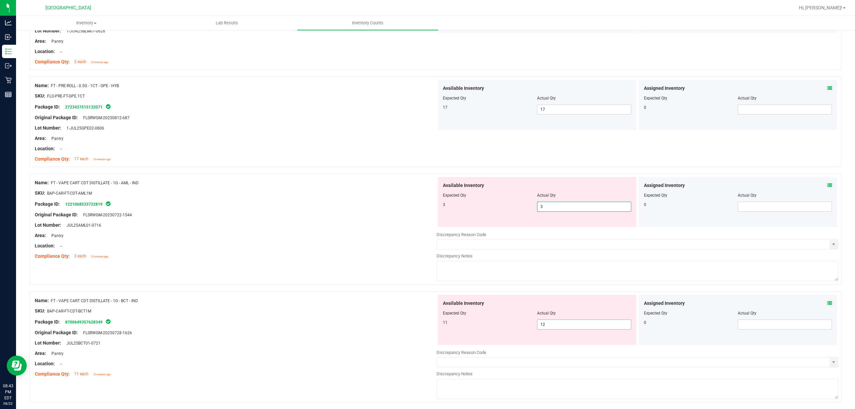
click at [589, 307] on div "Available Inventory Expected Qty Actual Qty 11 12 12" at bounding box center [537, 320] width 198 height 50
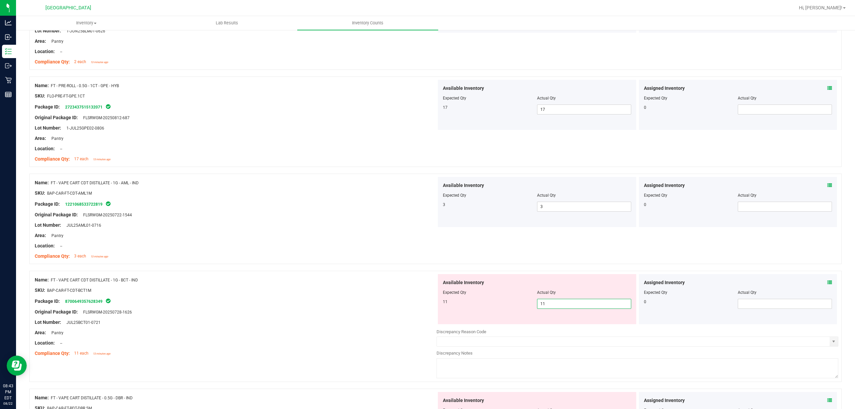
click at [312, 307] on div "Original Package ID: FLSRWGM-20250728-1626" at bounding box center [236, 312] width 402 height 7
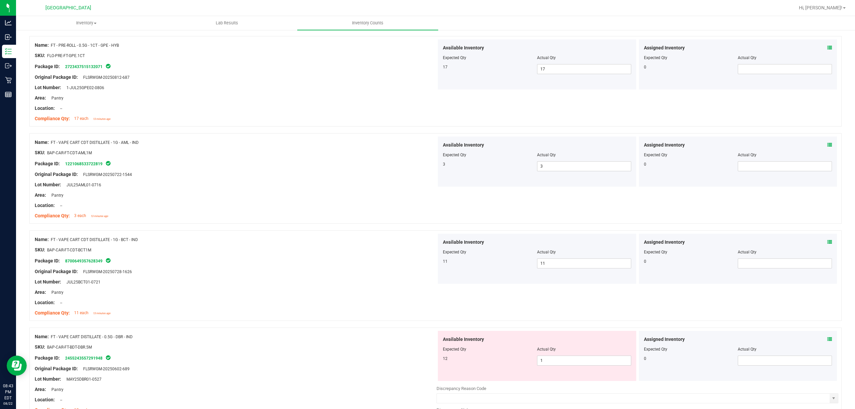
scroll to position [802, 0]
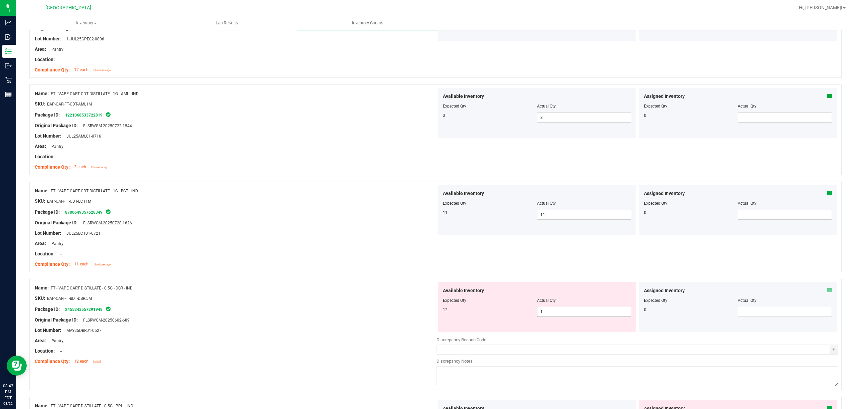
click at [601, 307] on span "1 1" at bounding box center [584, 312] width 94 height 10
click at [265, 307] on div "Lot Number: MAY25DBR01-0527" at bounding box center [236, 330] width 402 height 7
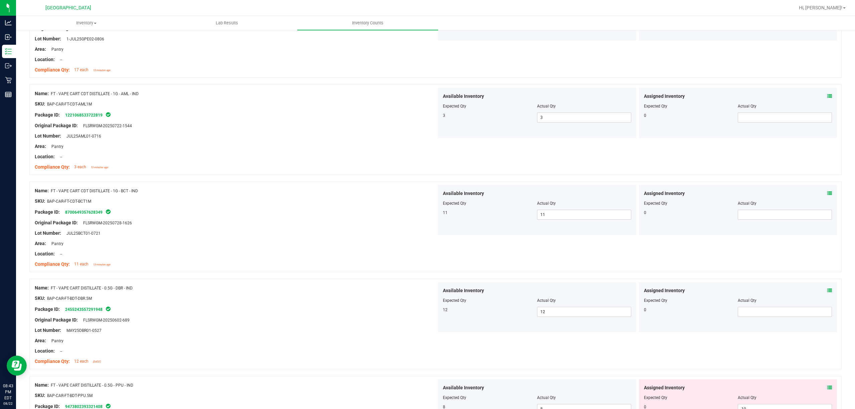
scroll to position [935, 0]
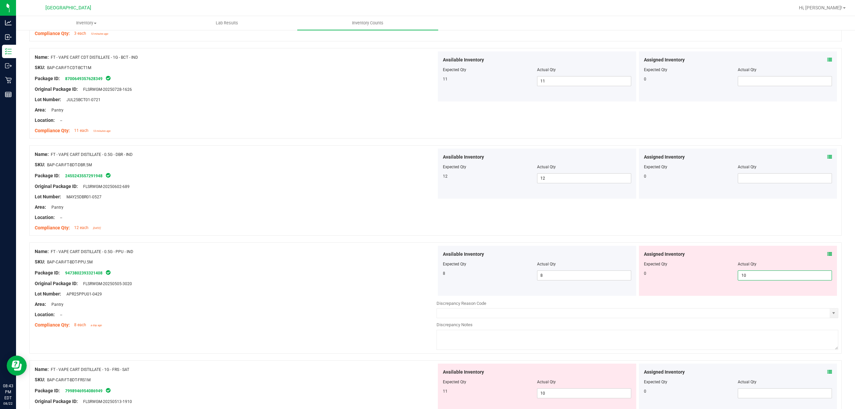
click at [641, 274] on span "10 10" at bounding box center [785, 276] width 94 height 10
click at [561, 307] on div "Available Inventory Expected Qty Actual Qty 11 10 10" at bounding box center [537, 389] width 198 height 50
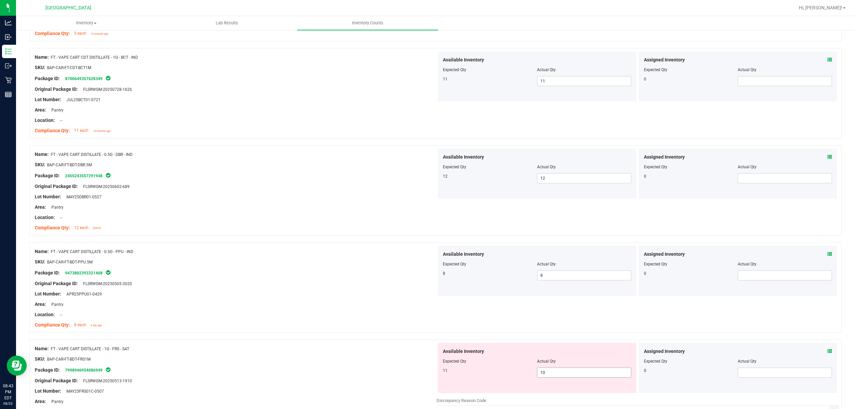
click at [564, 307] on span "10 10" at bounding box center [584, 373] width 94 height 10
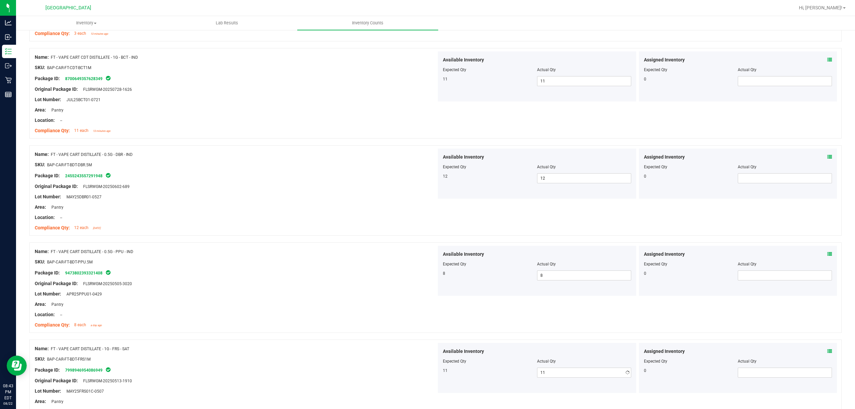
click at [238, 307] on div "Location: --" at bounding box center [236, 314] width 402 height 7
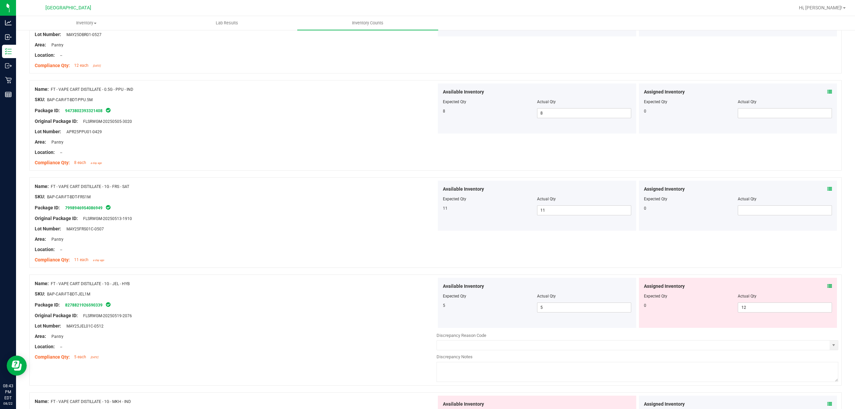
scroll to position [1113, 0]
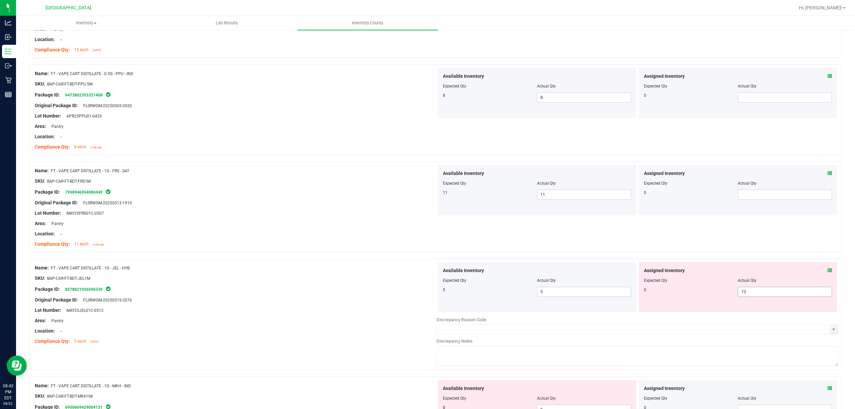
click at [641, 290] on span "12 12" at bounding box center [785, 292] width 94 height 10
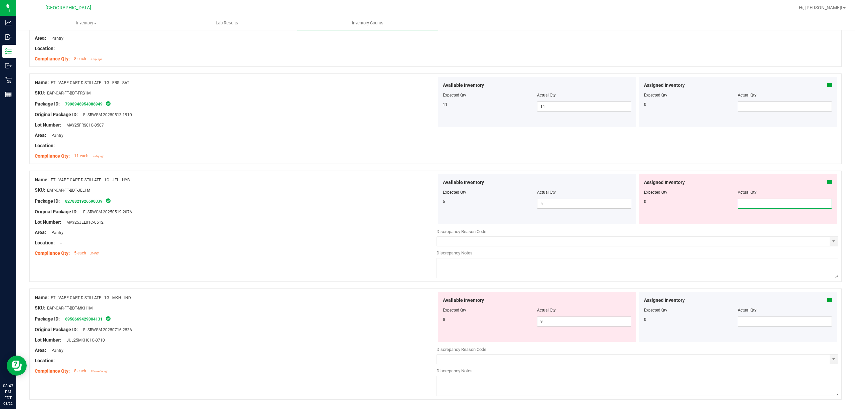
scroll to position [1203, 0]
click at [592, 307] on div "Available Inventory Expected Qty Actual Qty 8 9 9" at bounding box center [638, 344] width 402 height 106
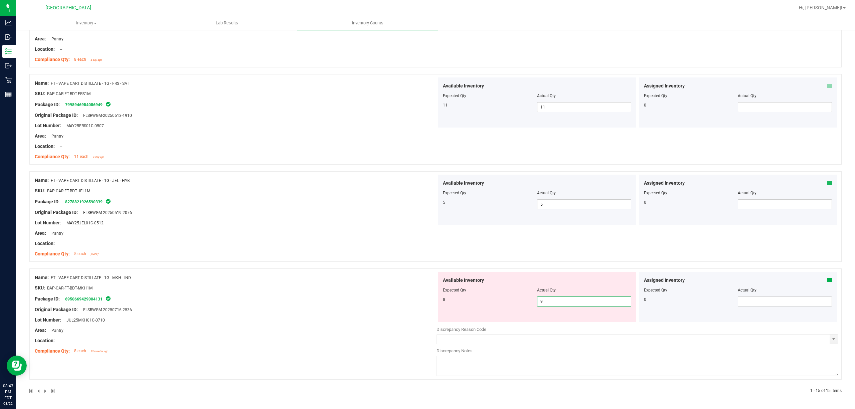
click at [591, 300] on span "9 9" at bounding box center [584, 302] width 94 height 10
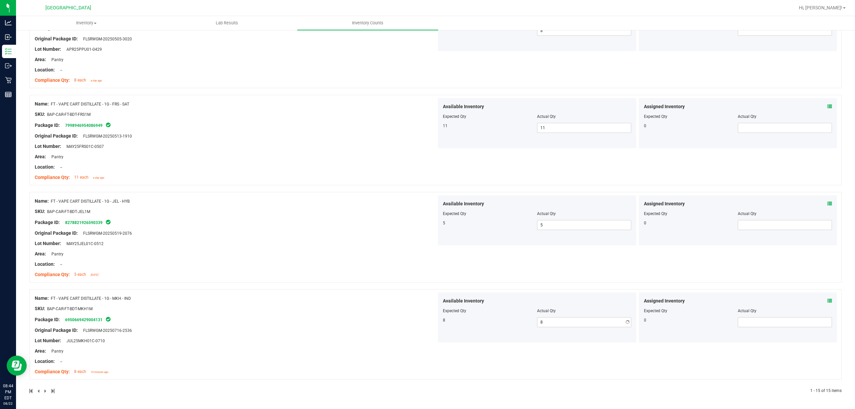
click at [370, 307] on div "Name: FT - VAPE CART DISTILLATE - 1G - MKH - IND SKU: BAP-CAR-FT-BDT-MKH1M Pack…" at bounding box center [236, 335] width 402 height 85
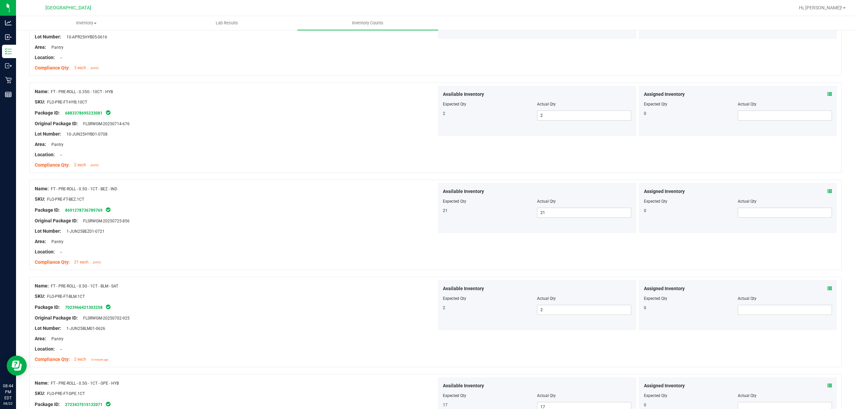
scroll to position [0, 0]
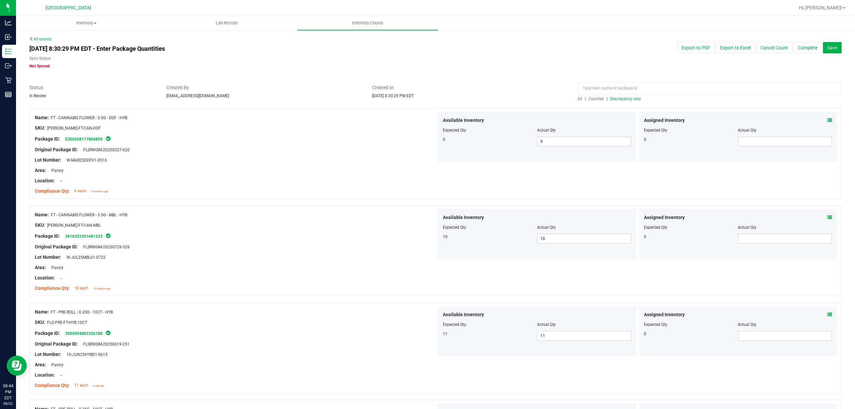
click at [624, 97] on span "Discrepancy only" at bounding box center [625, 99] width 31 height 5
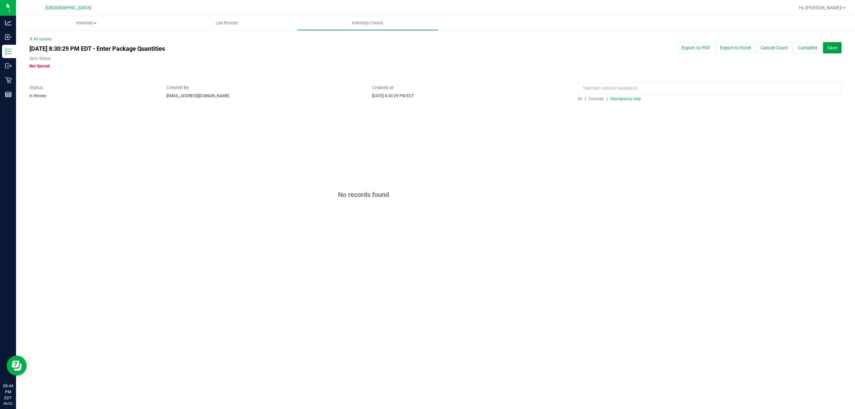
click at [641, 47] on button "Save" at bounding box center [832, 47] width 19 height 11
